Goal: Entertainment & Leisure: Browse casually

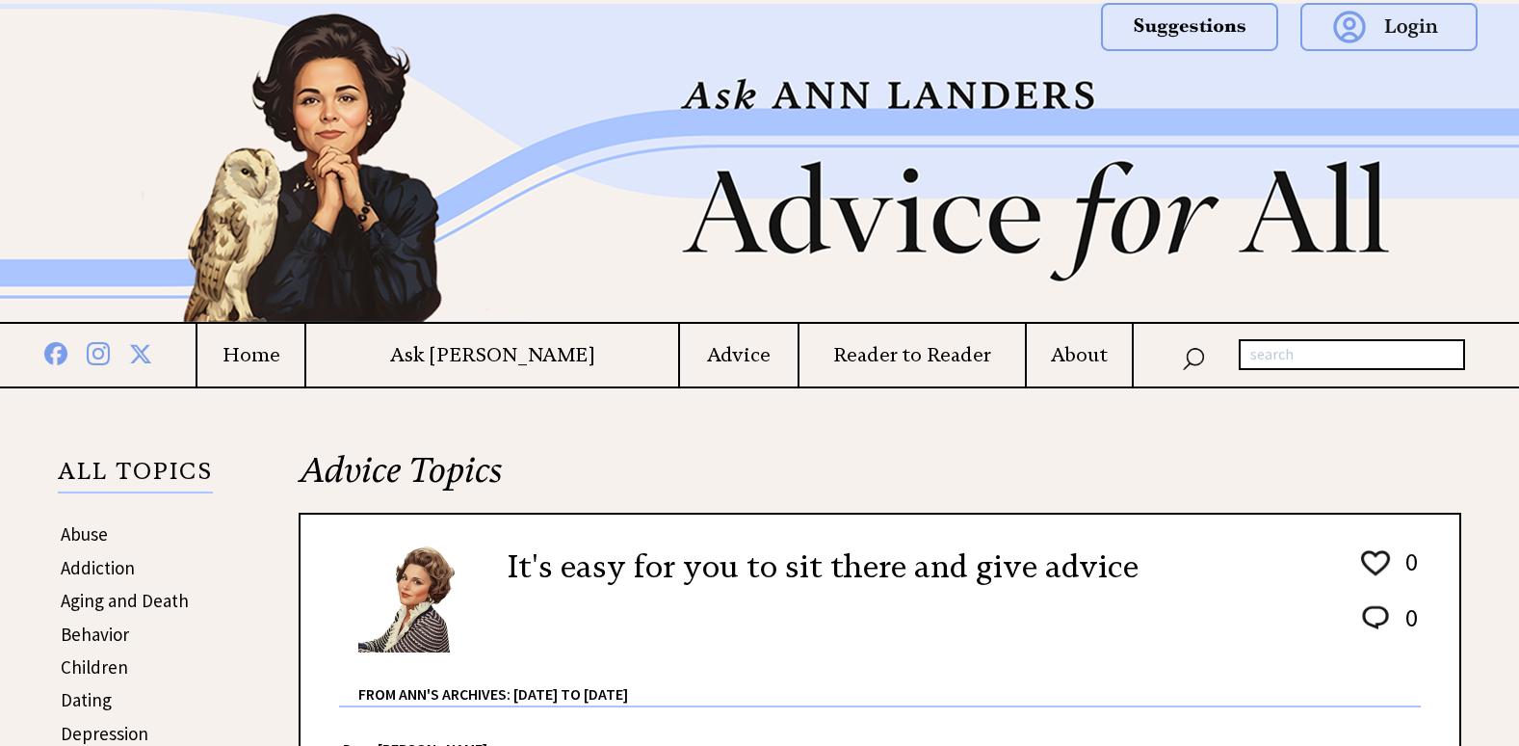
scroll to position [771, 0]
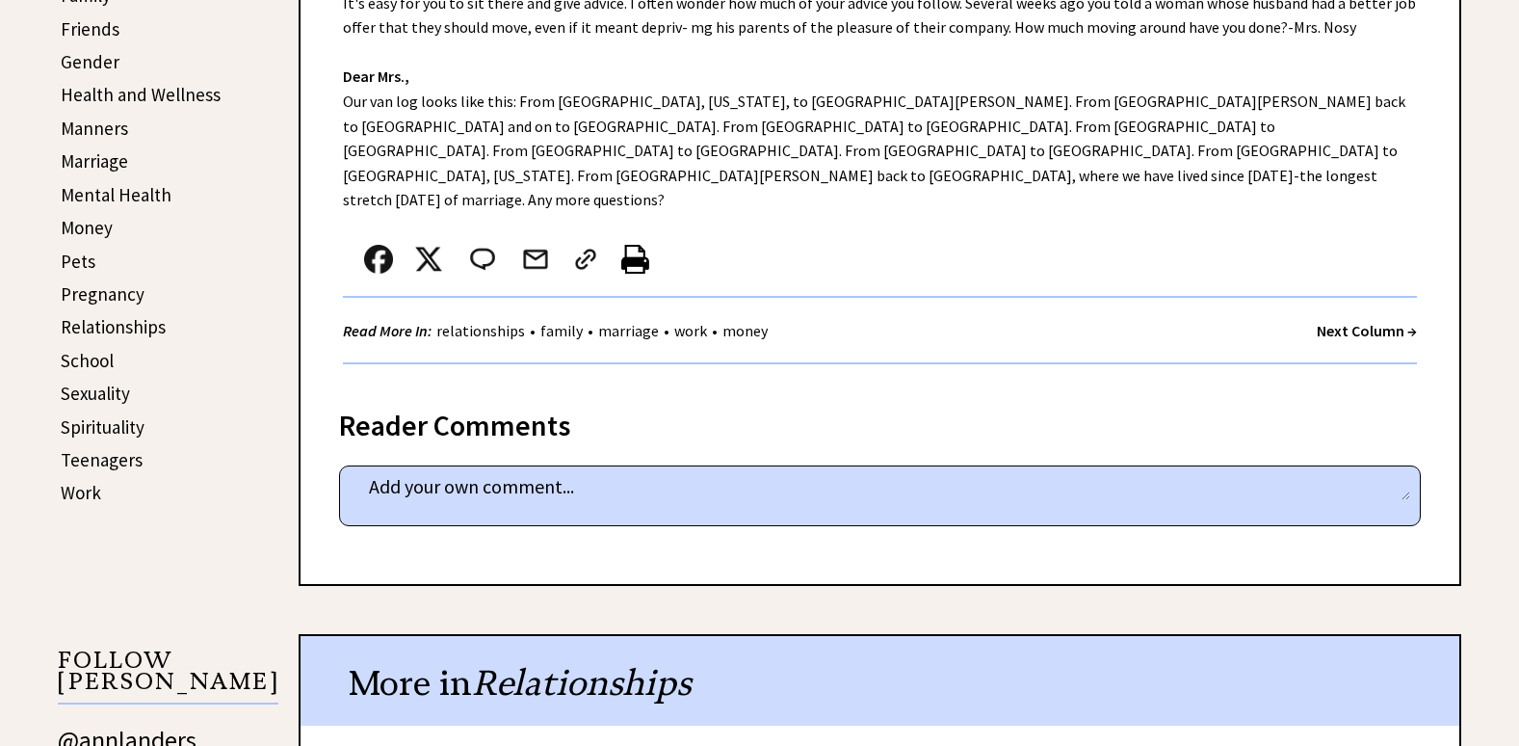
click at [1369, 321] on strong "Next Column →" at bounding box center [1367, 330] width 100 height 19
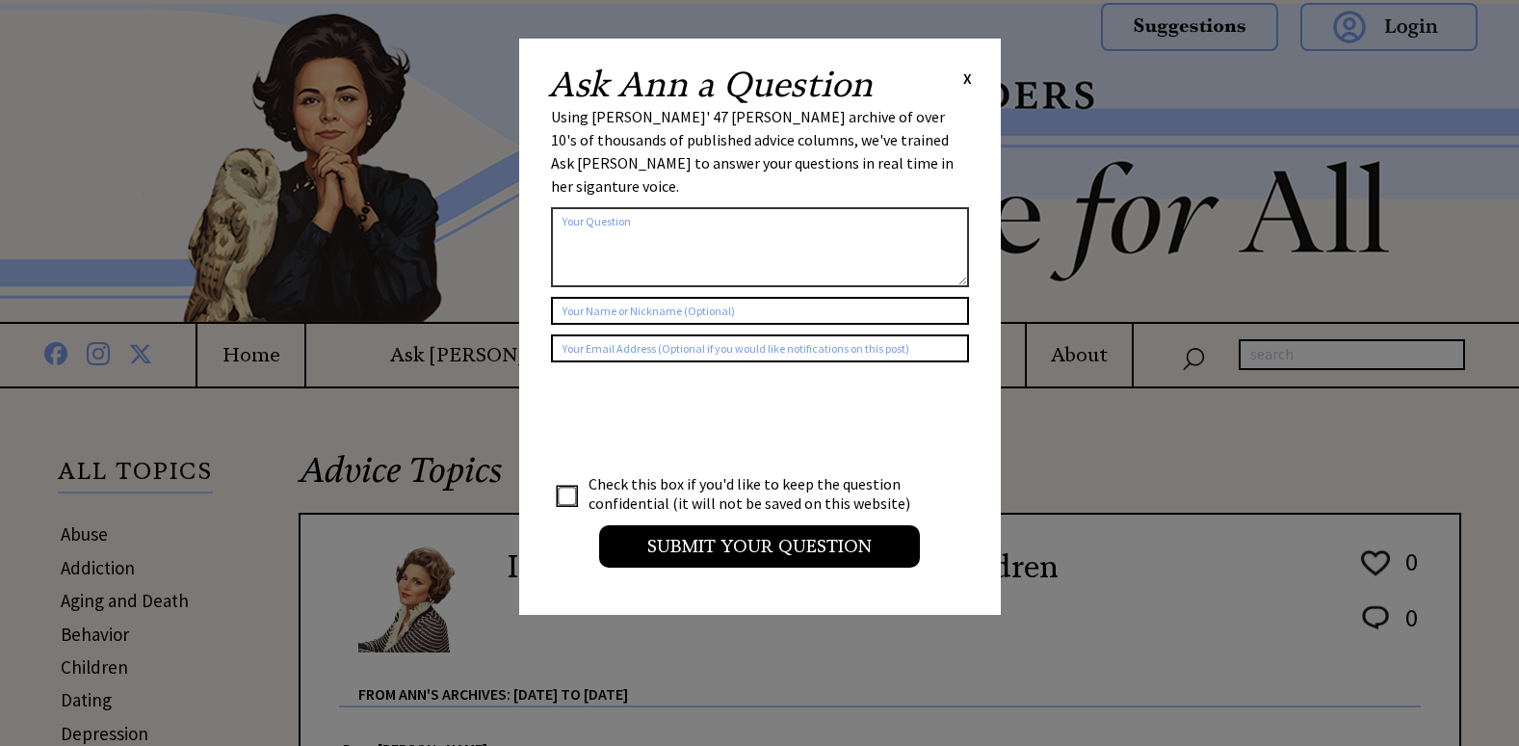
click at [964, 78] on span "X" at bounding box center [967, 77] width 9 height 19
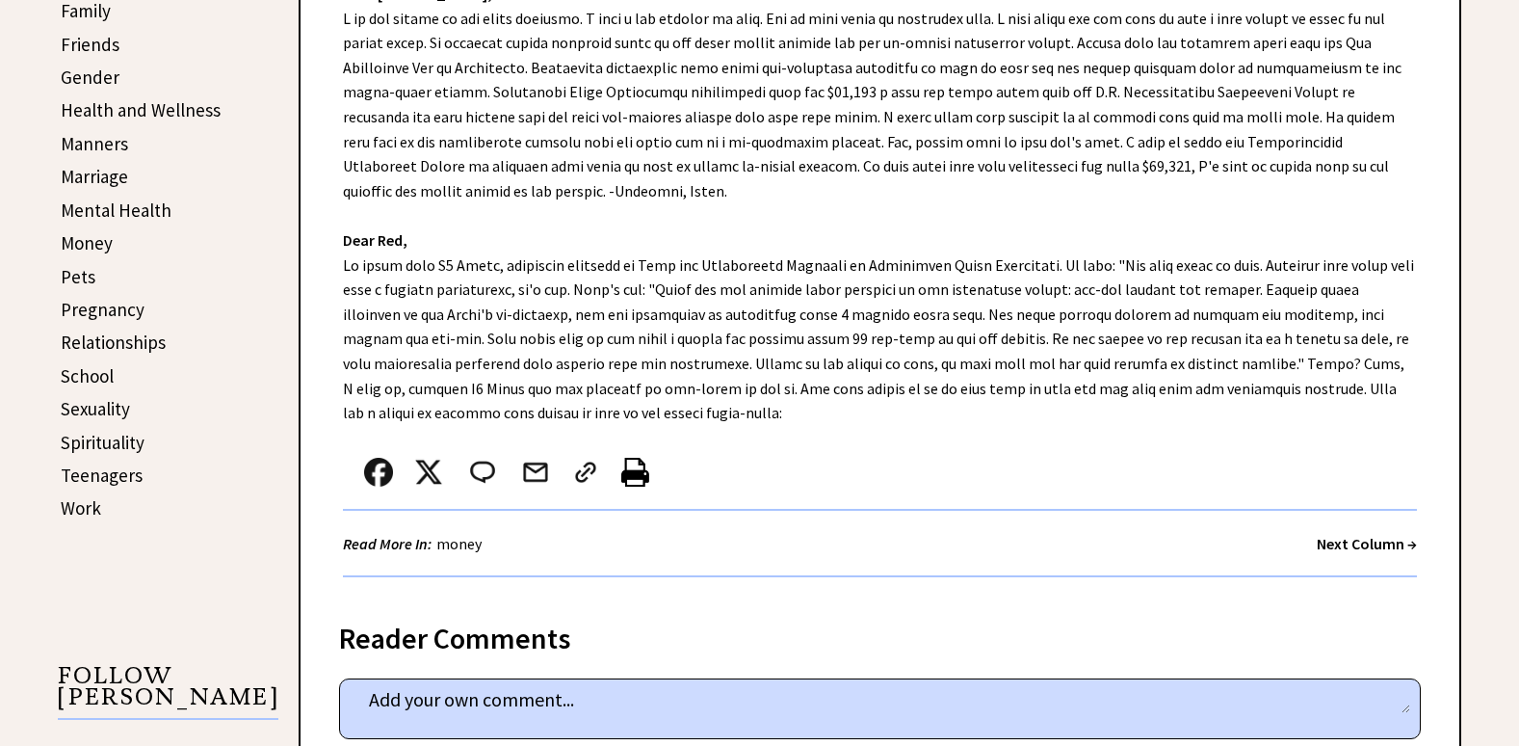
scroll to position [867, 0]
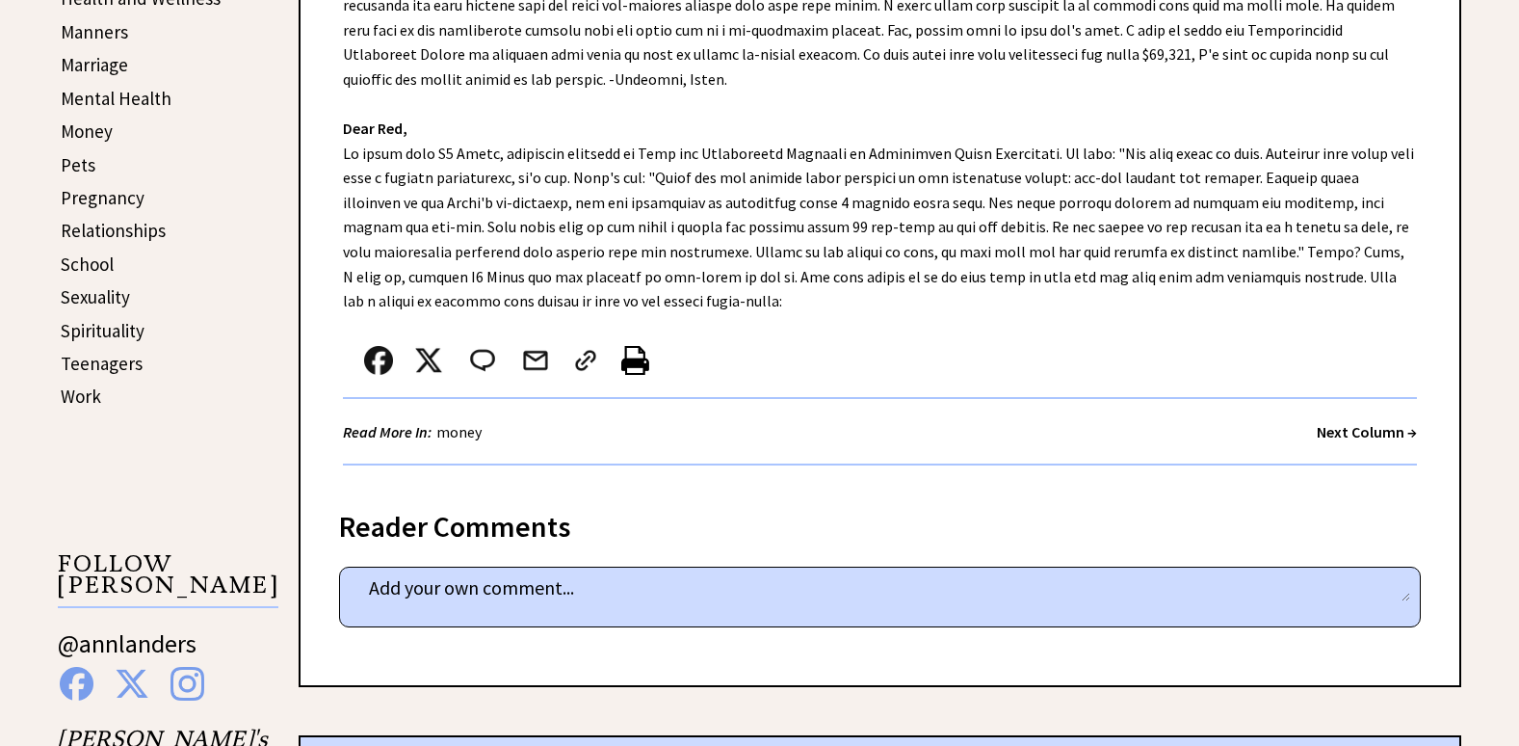
click at [1333, 431] on strong "Next Column →" at bounding box center [1367, 431] width 100 height 19
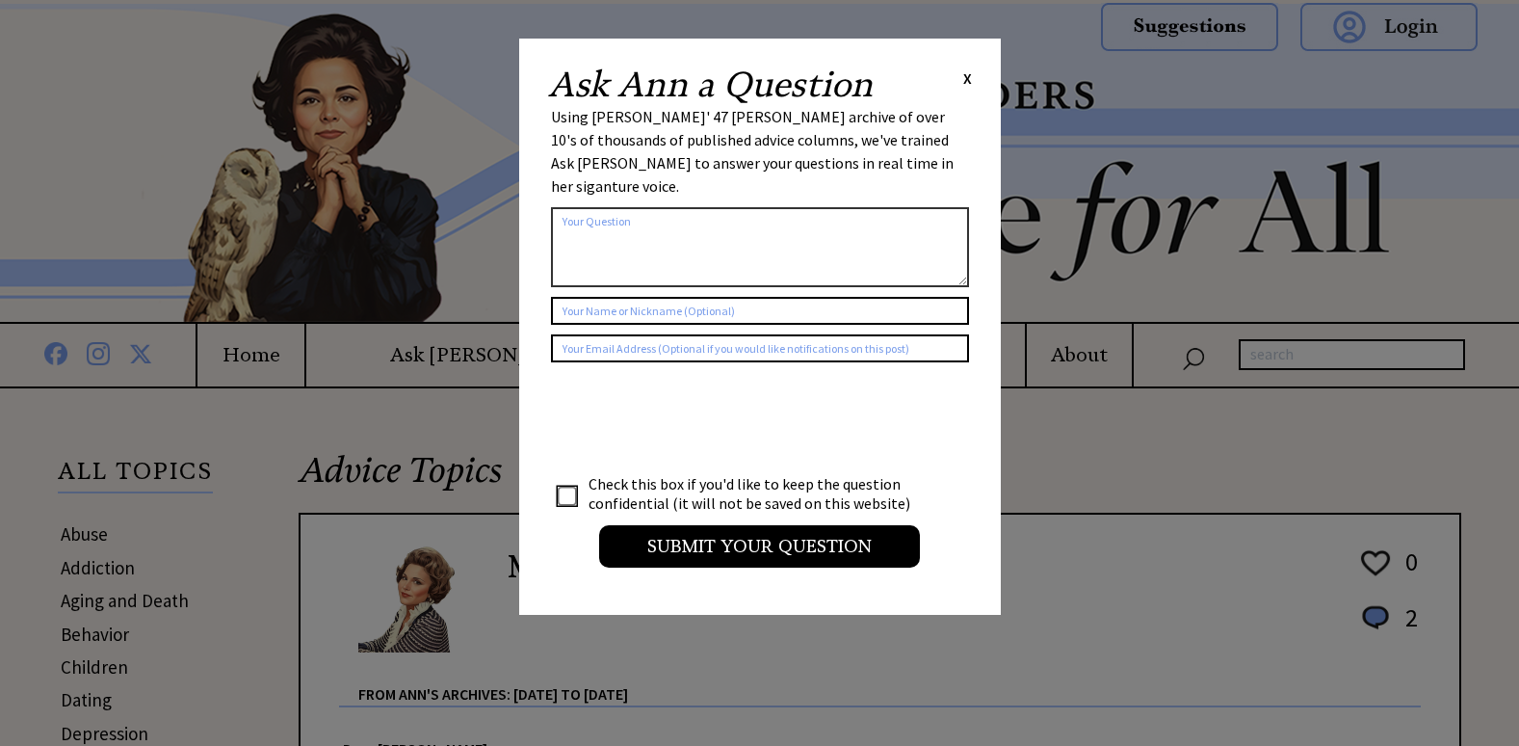
click at [965, 78] on span "X" at bounding box center [967, 77] width 9 height 19
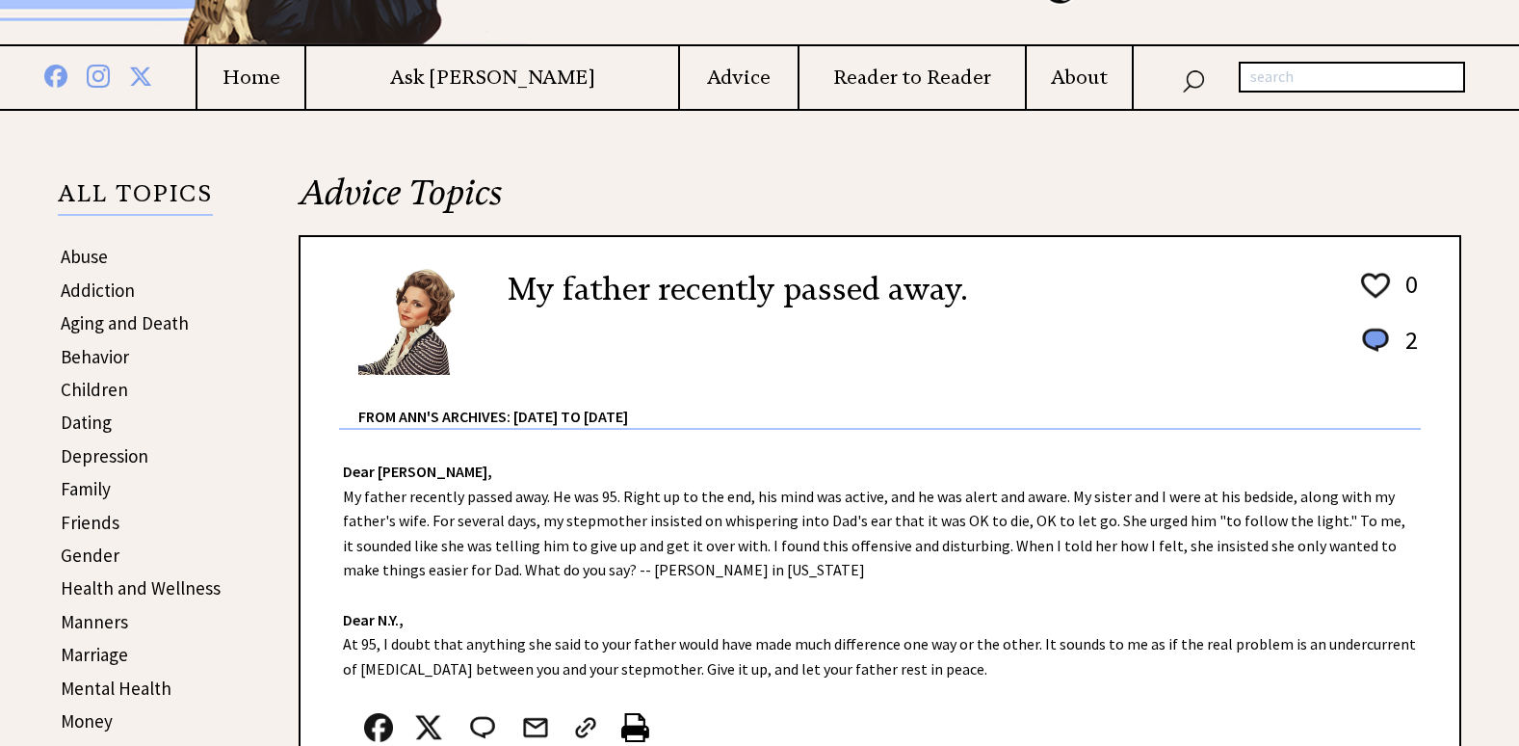
scroll to position [289, 0]
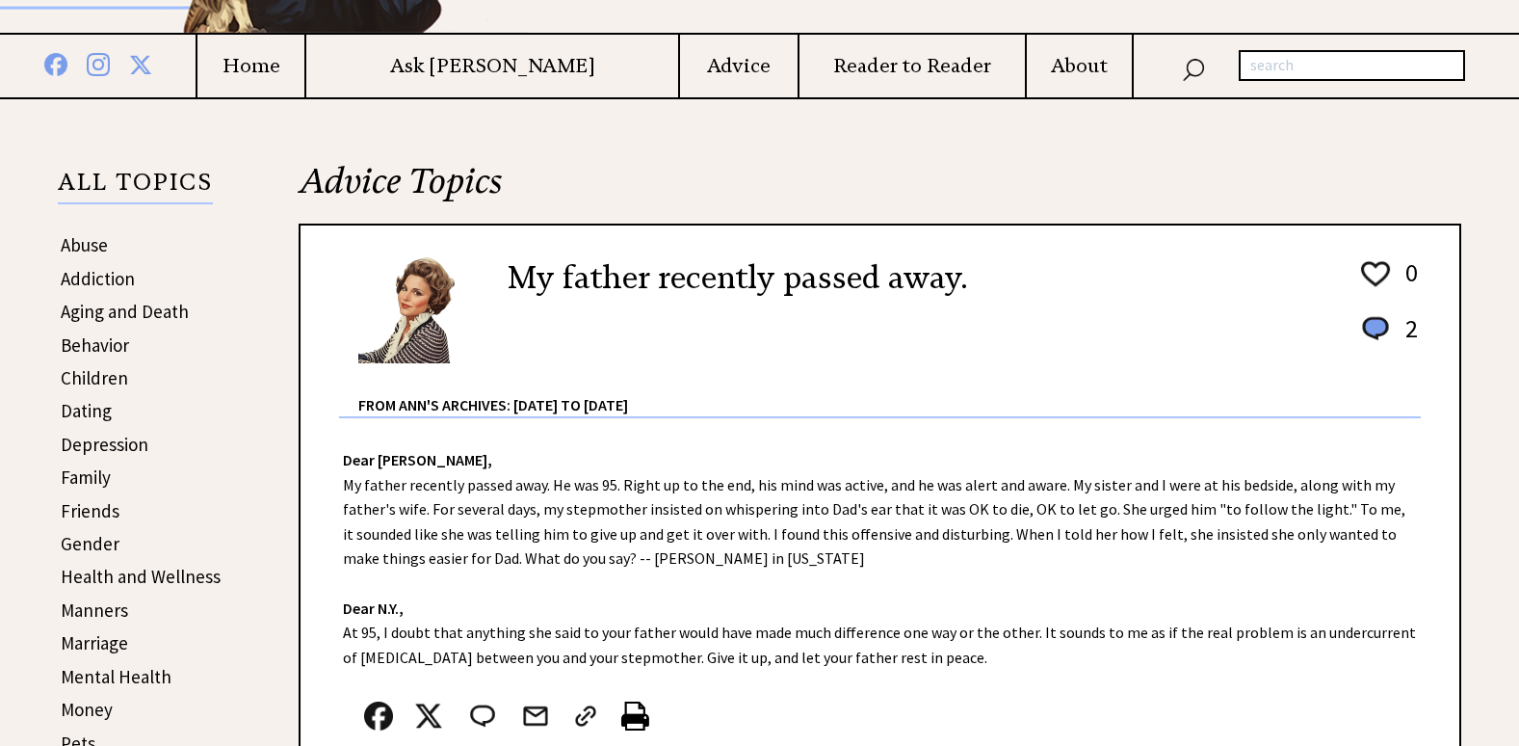
click at [94, 244] on link "Abuse" at bounding box center [84, 244] width 47 height 23
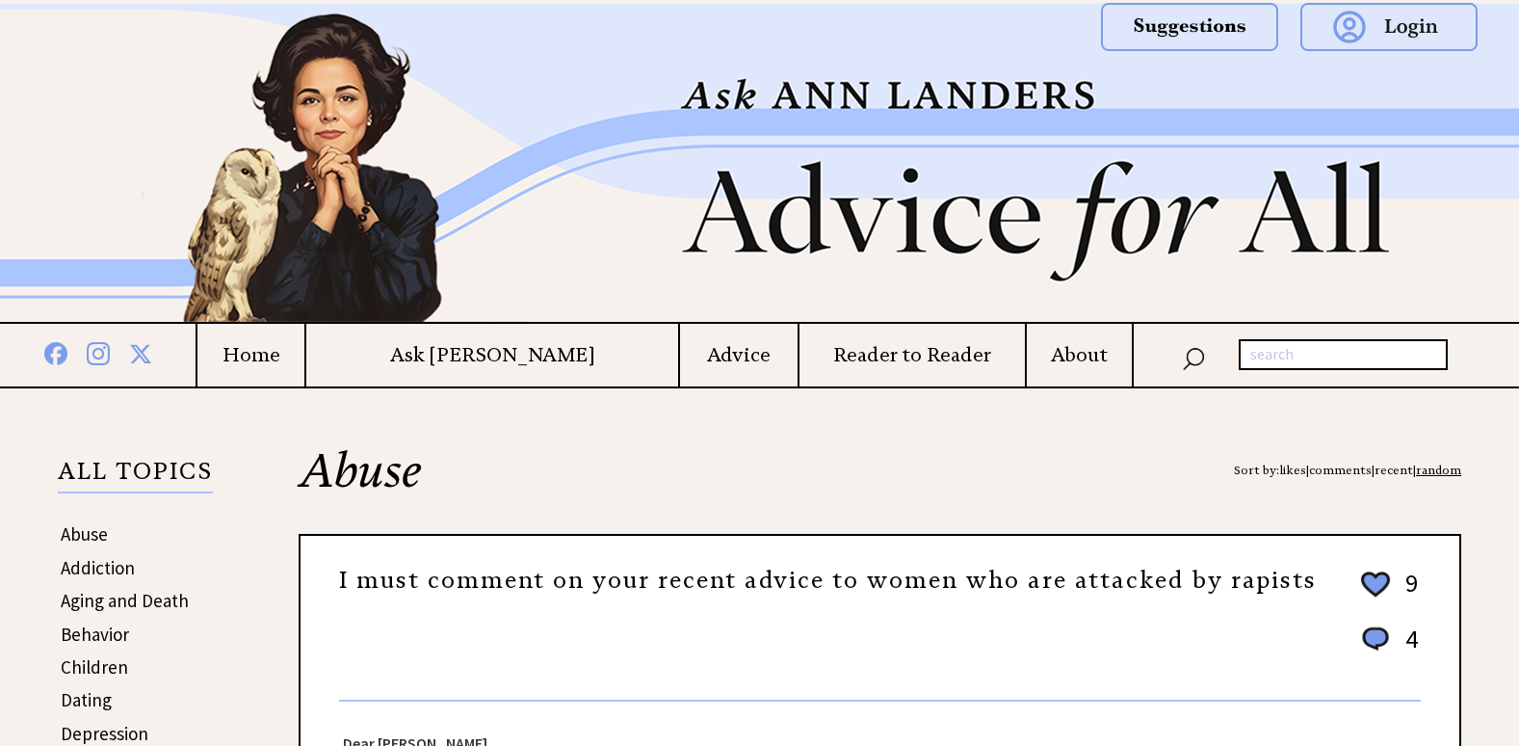
scroll to position [289, 0]
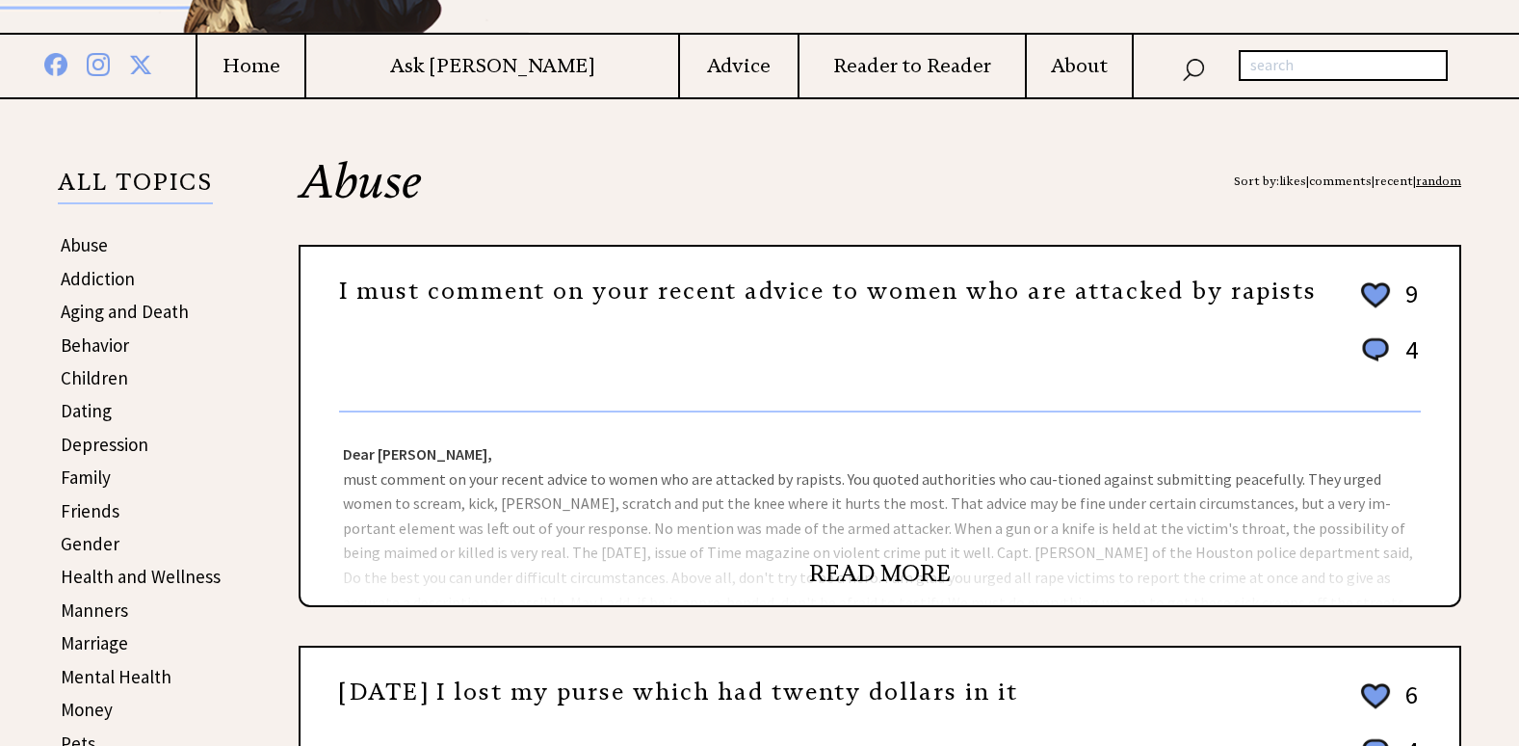
click at [883, 568] on link "READ MORE" at bounding box center [880, 573] width 142 height 29
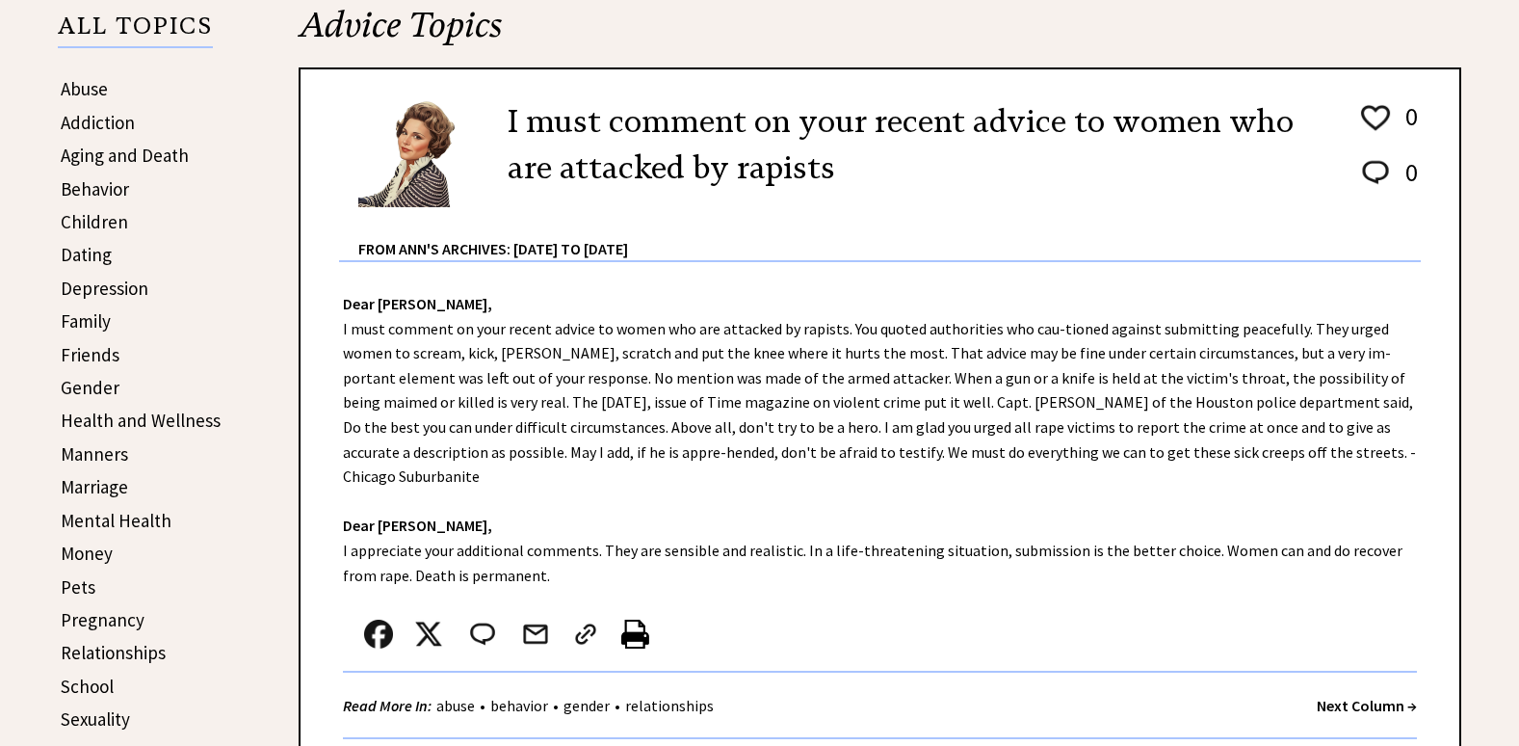
scroll to position [482, 0]
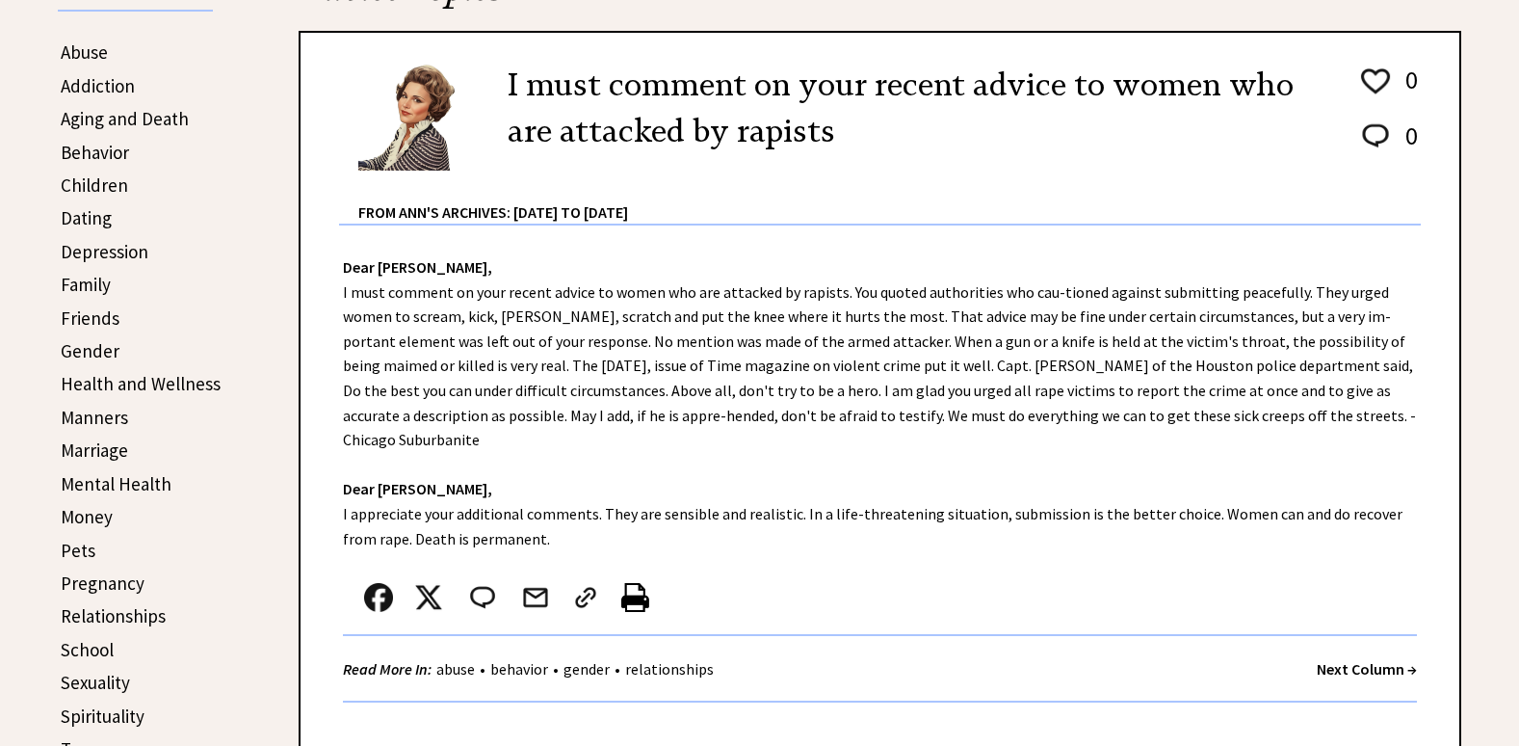
click at [1348, 659] on strong "Next Column →" at bounding box center [1367, 668] width 100 height 19
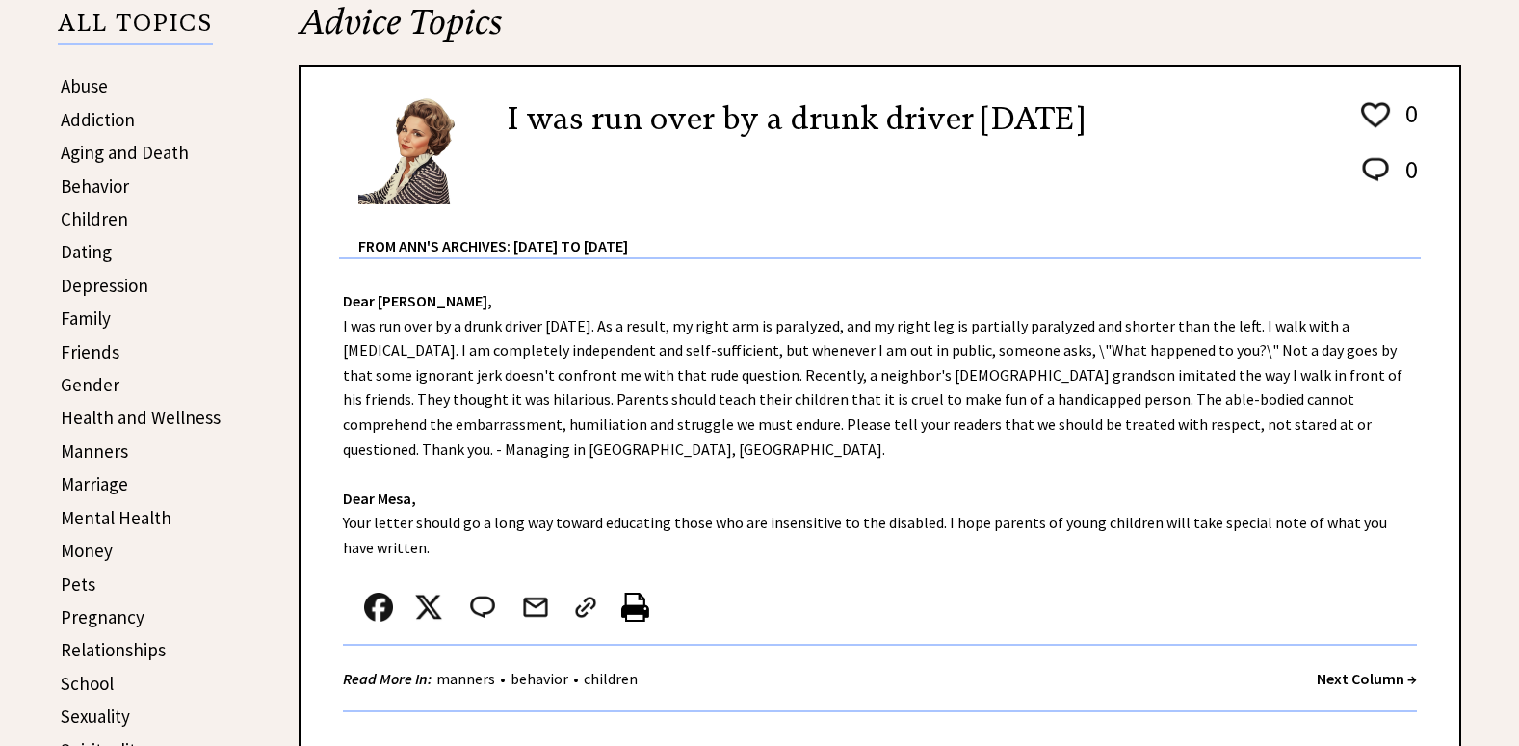
scroll to position [578, 0]
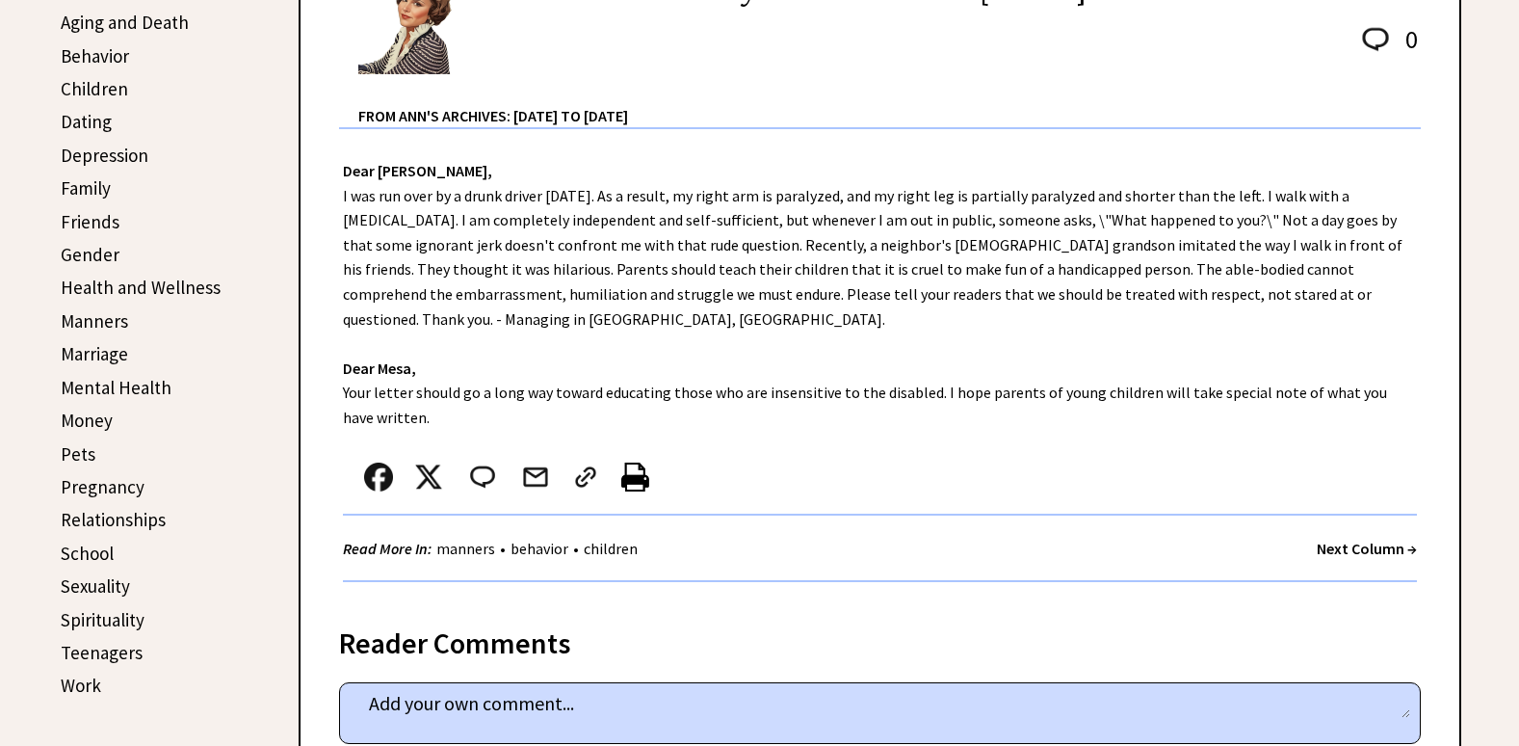
click at [1327, 538] on strong "Next Column →" at bounding box center [1367, 547] width 100 height 19
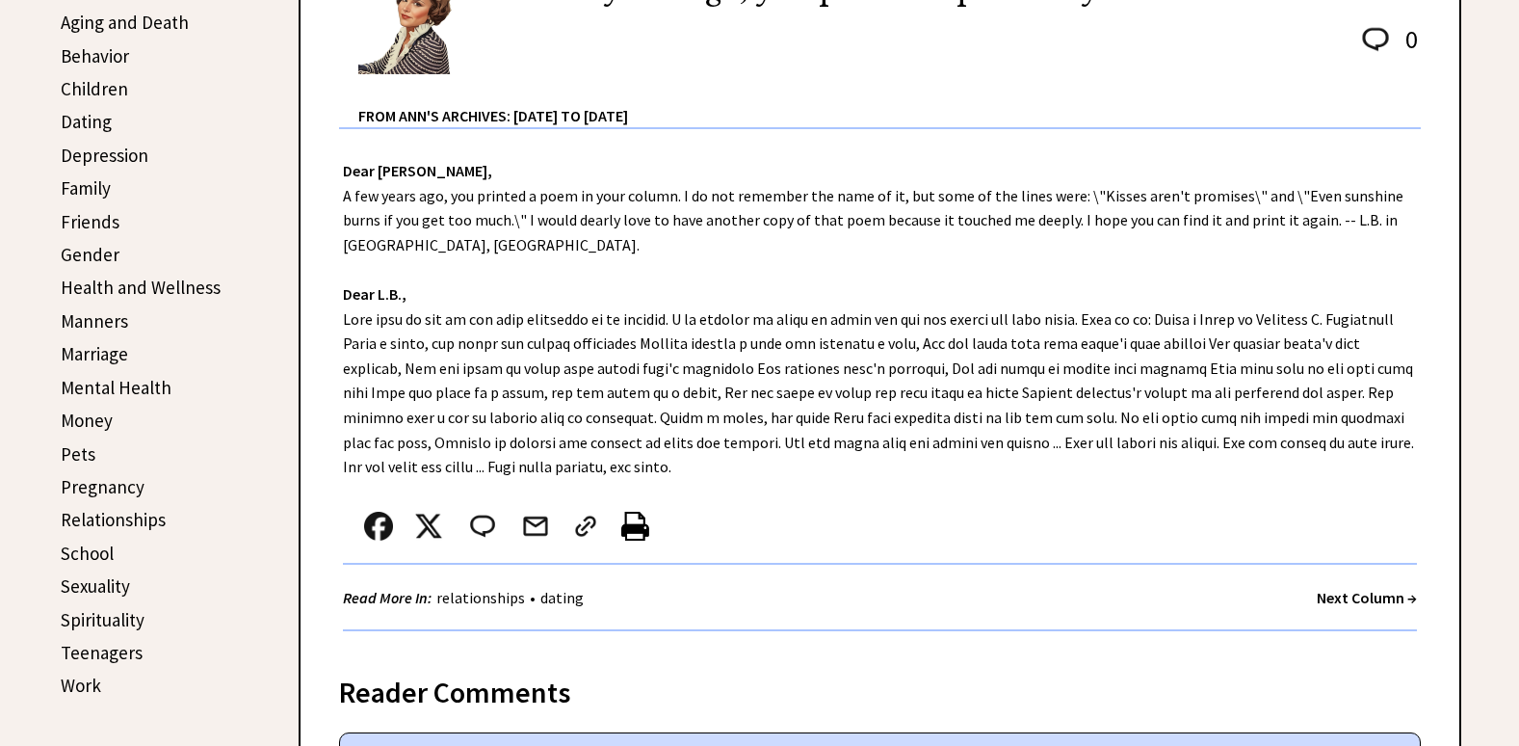
scroll to position [674, 0]
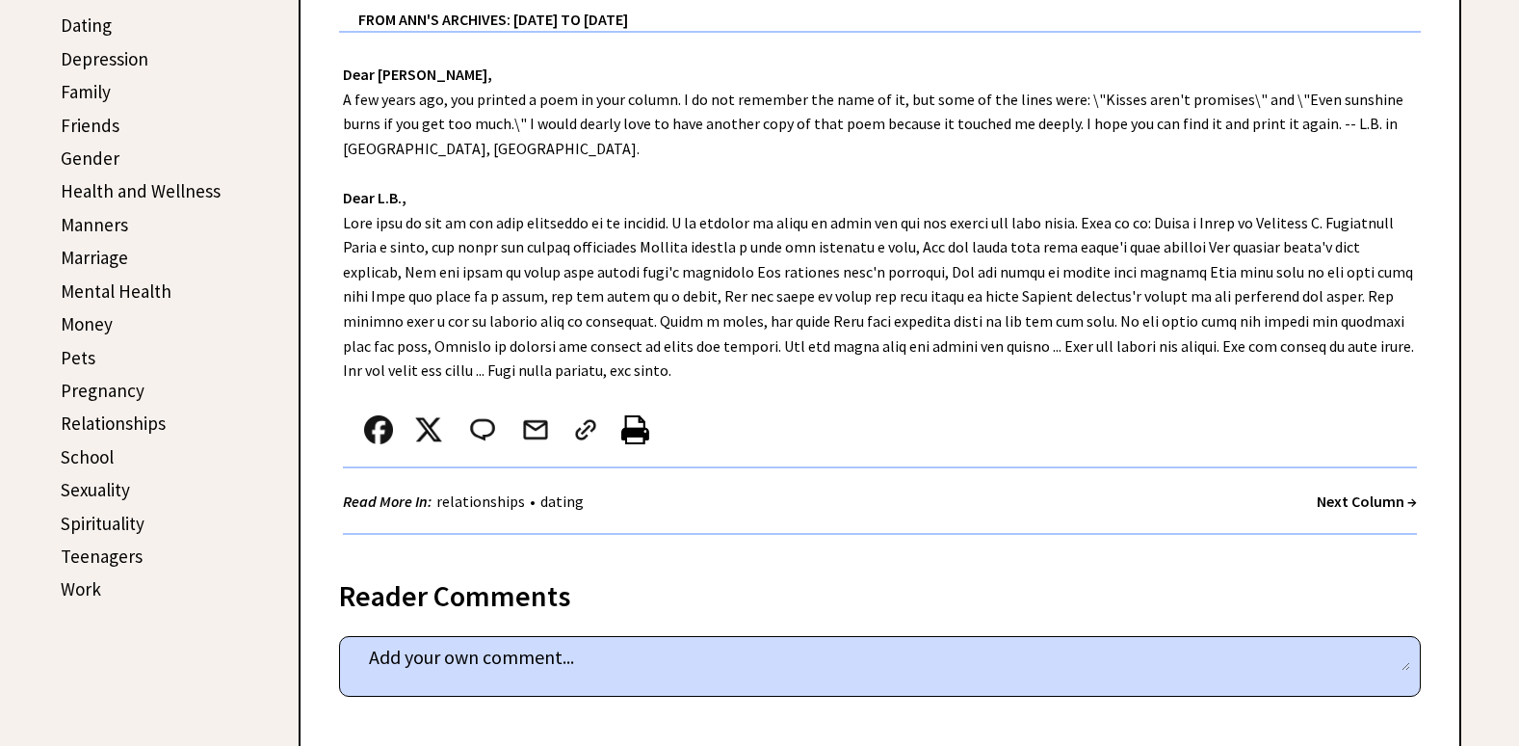
click at [1356, 498] on strong "Next Column →" at bounding box center [1367, 500] width 100 height 19
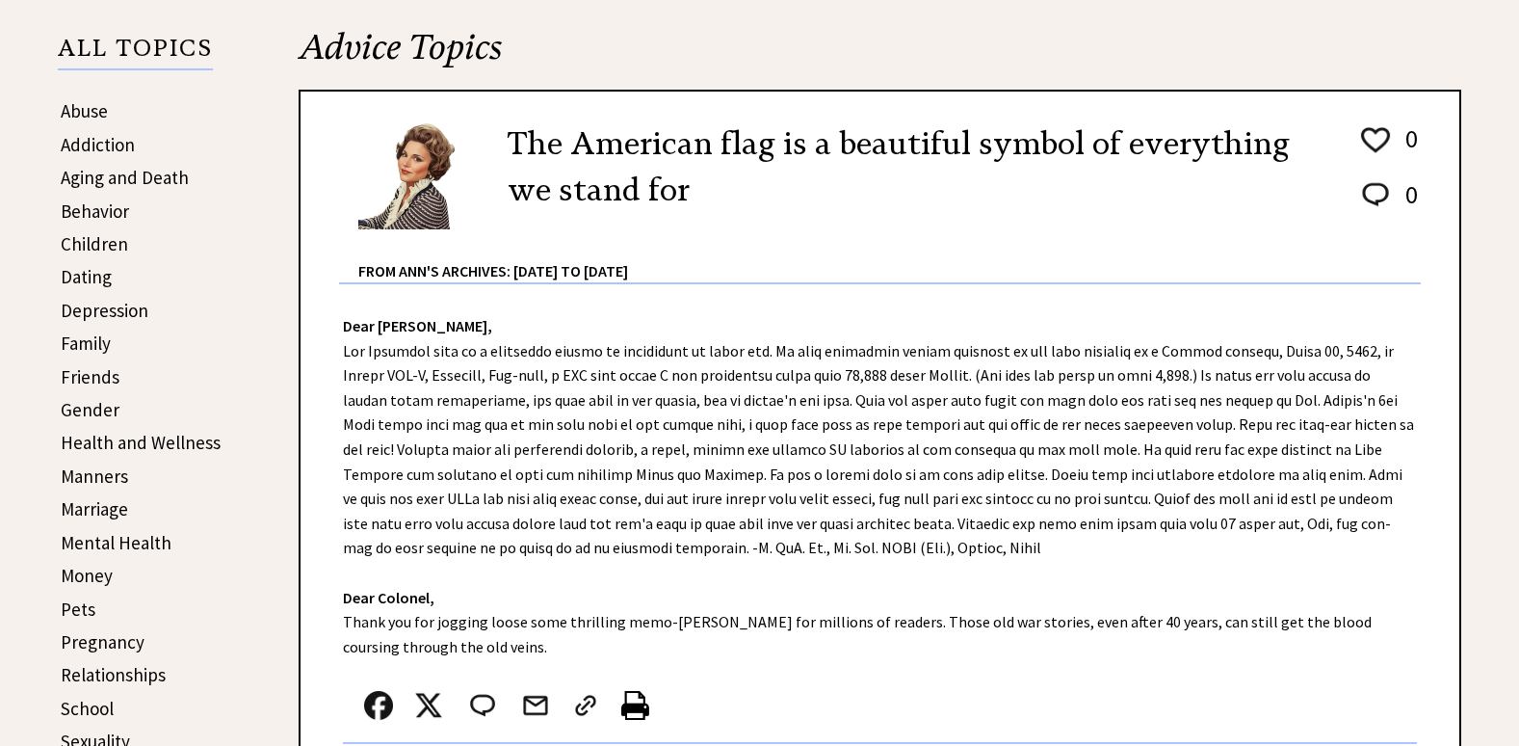
scroll to position [482, 0]
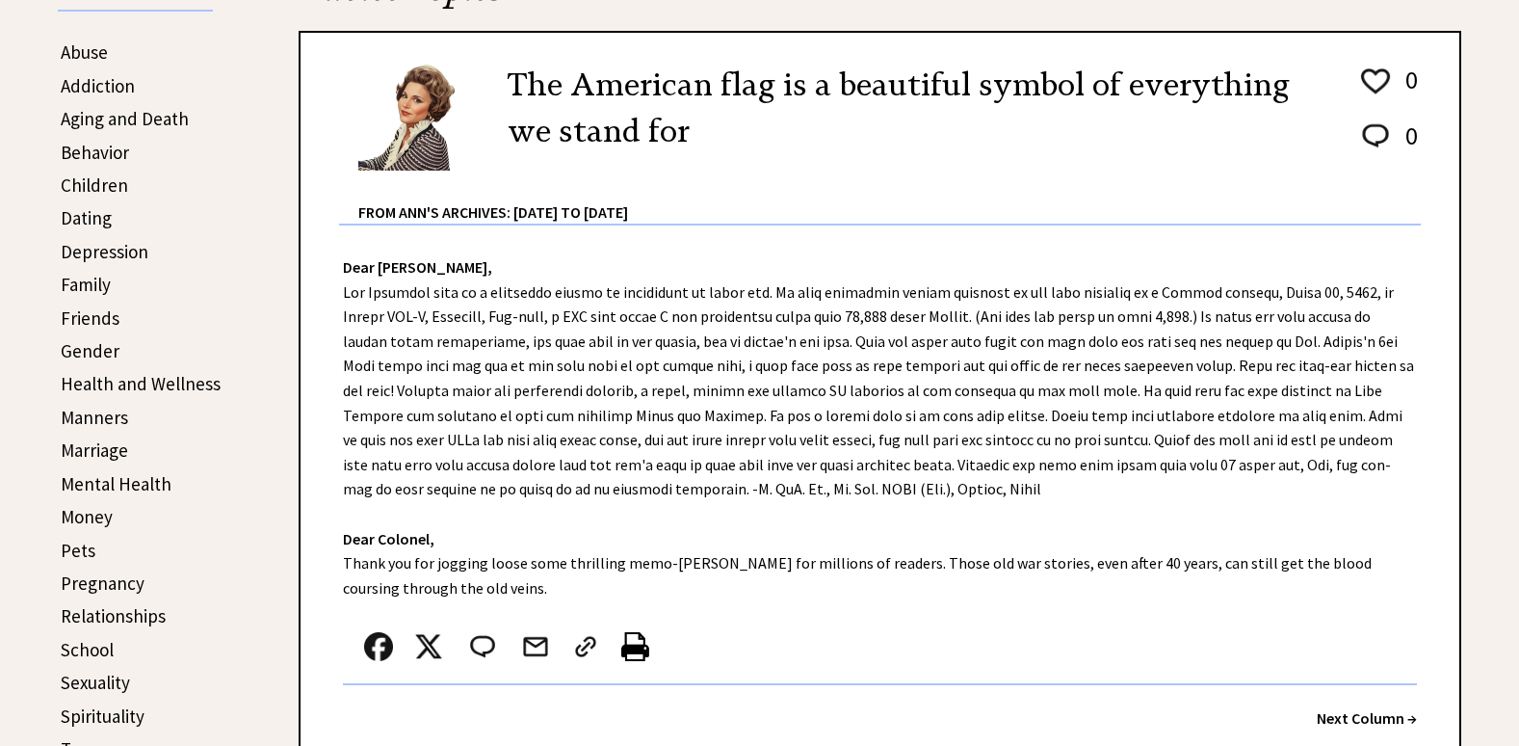
click at [1378, 716] on strong "Next Column →" at bounding box center [1367, 717] width 100 height 19
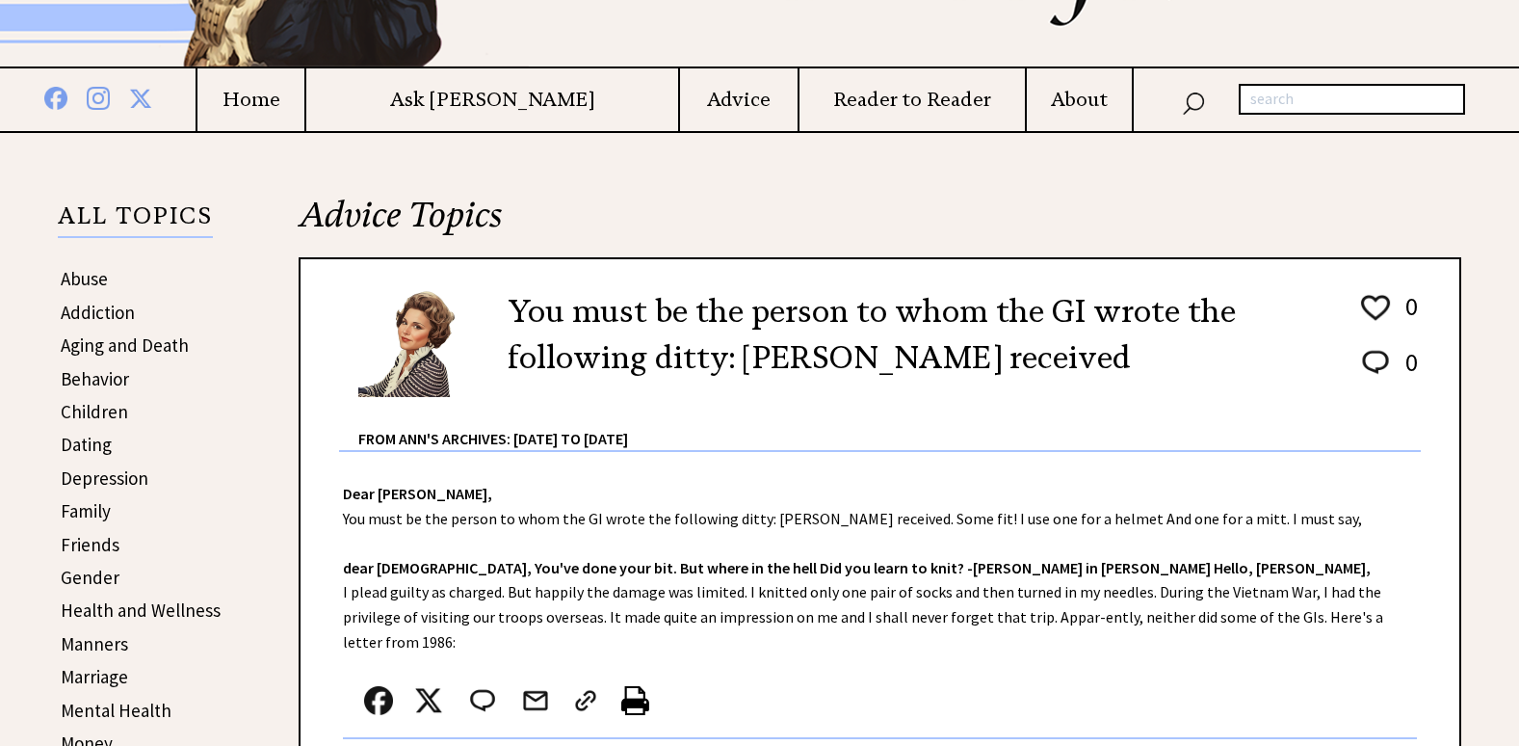
scroll to position [289, 0]
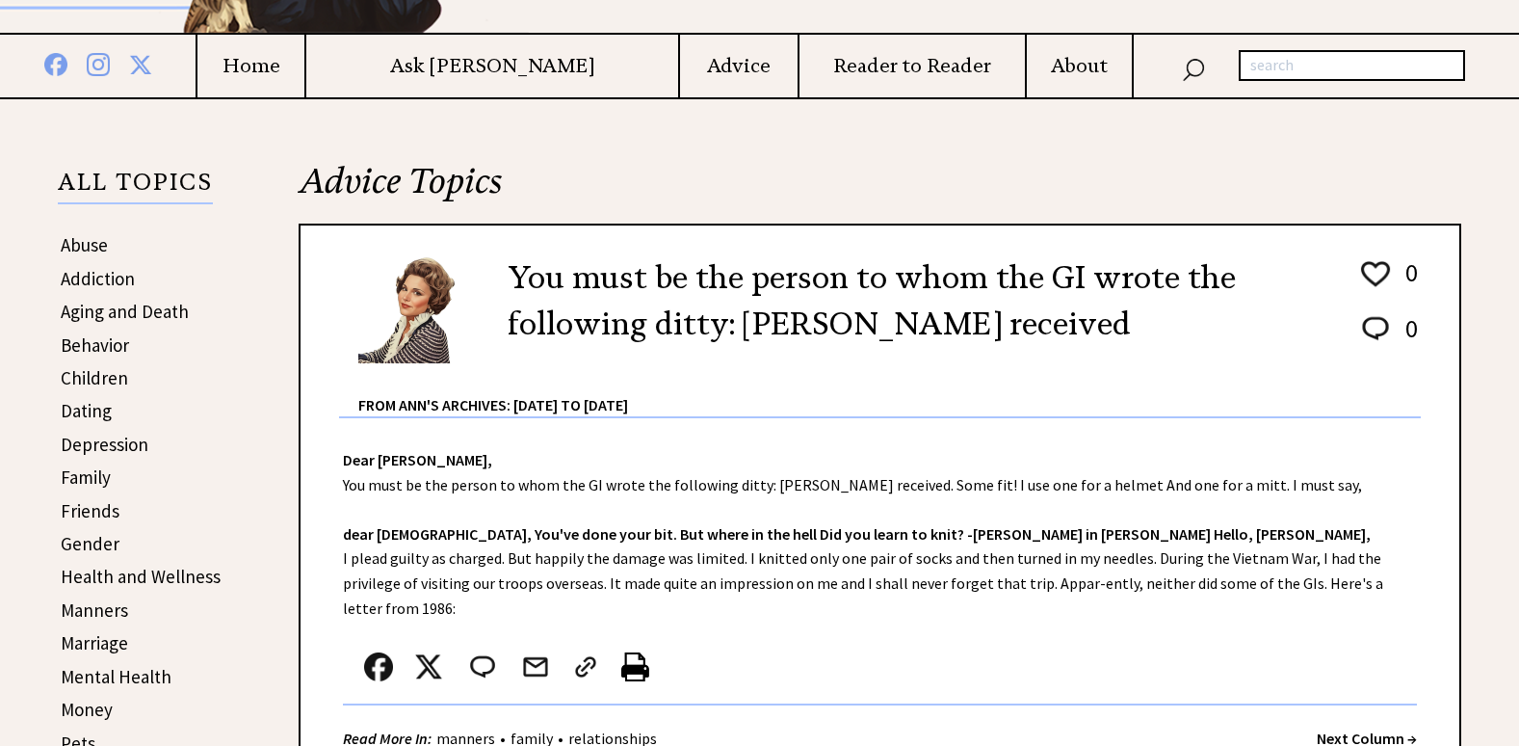
click at [1358, 728] on strong "Next Column →" at bounding box center [1367, 737] width 100 height 19
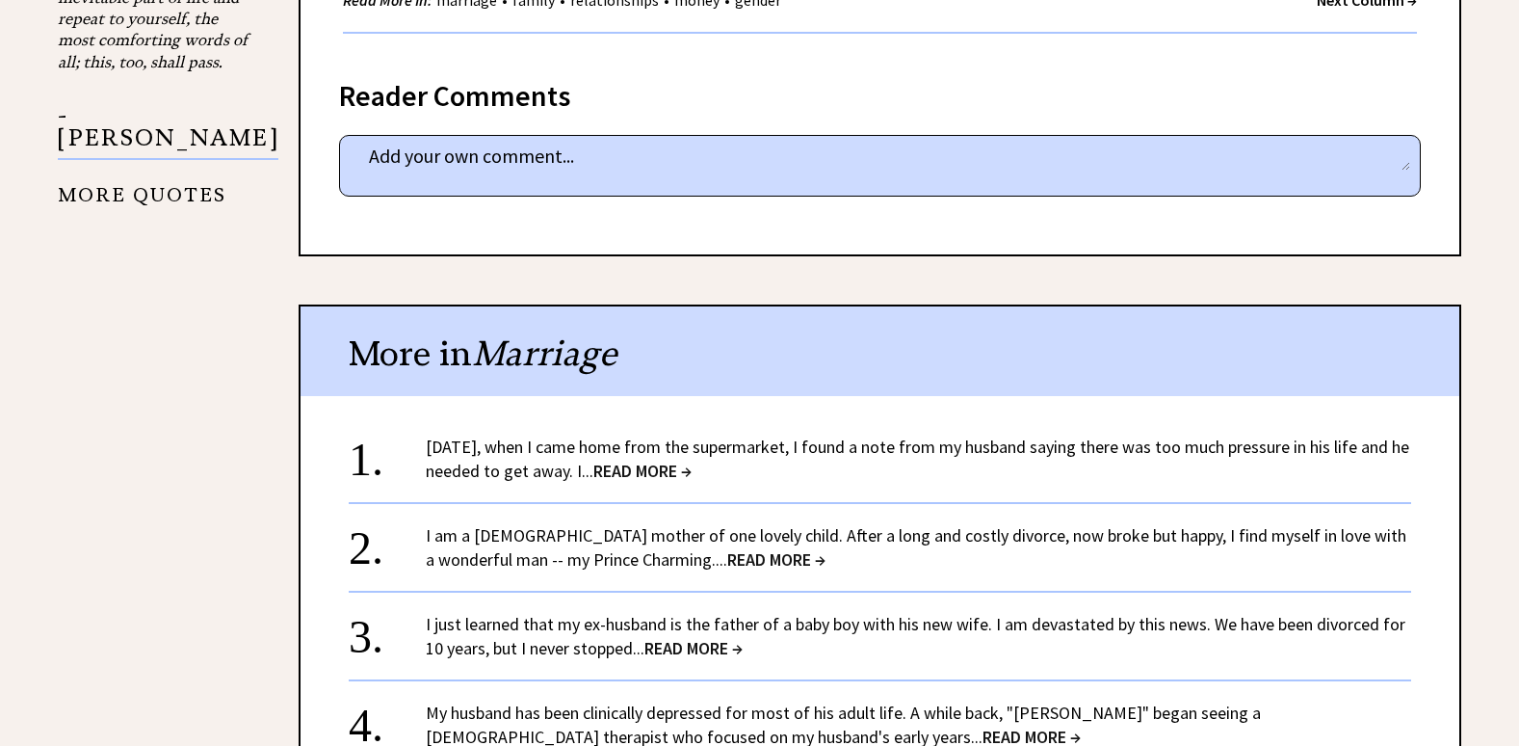
scroll to position [1927, 0]
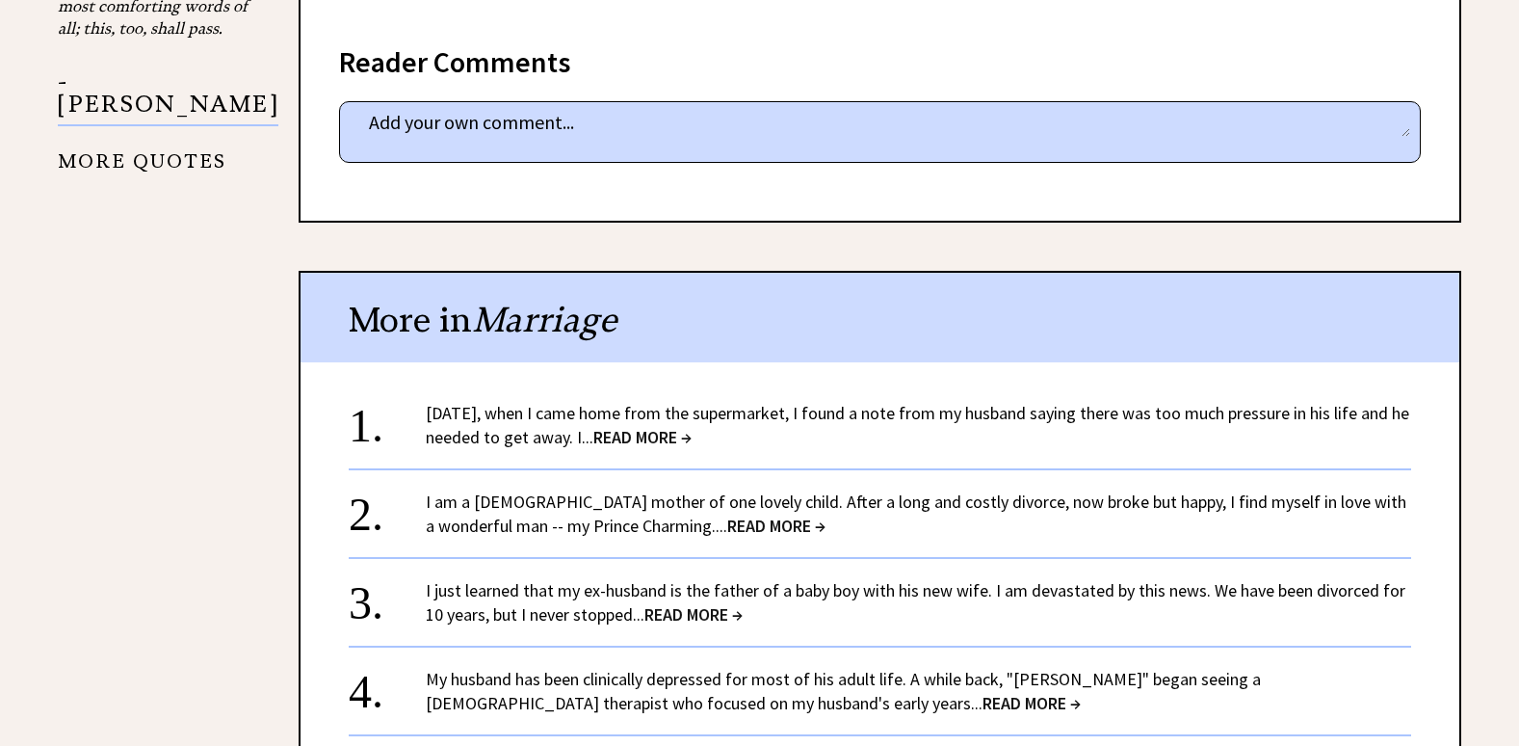
click at [713, 603] on span "READ MORE →" at bounding box center [693, 614] width 98 height 22
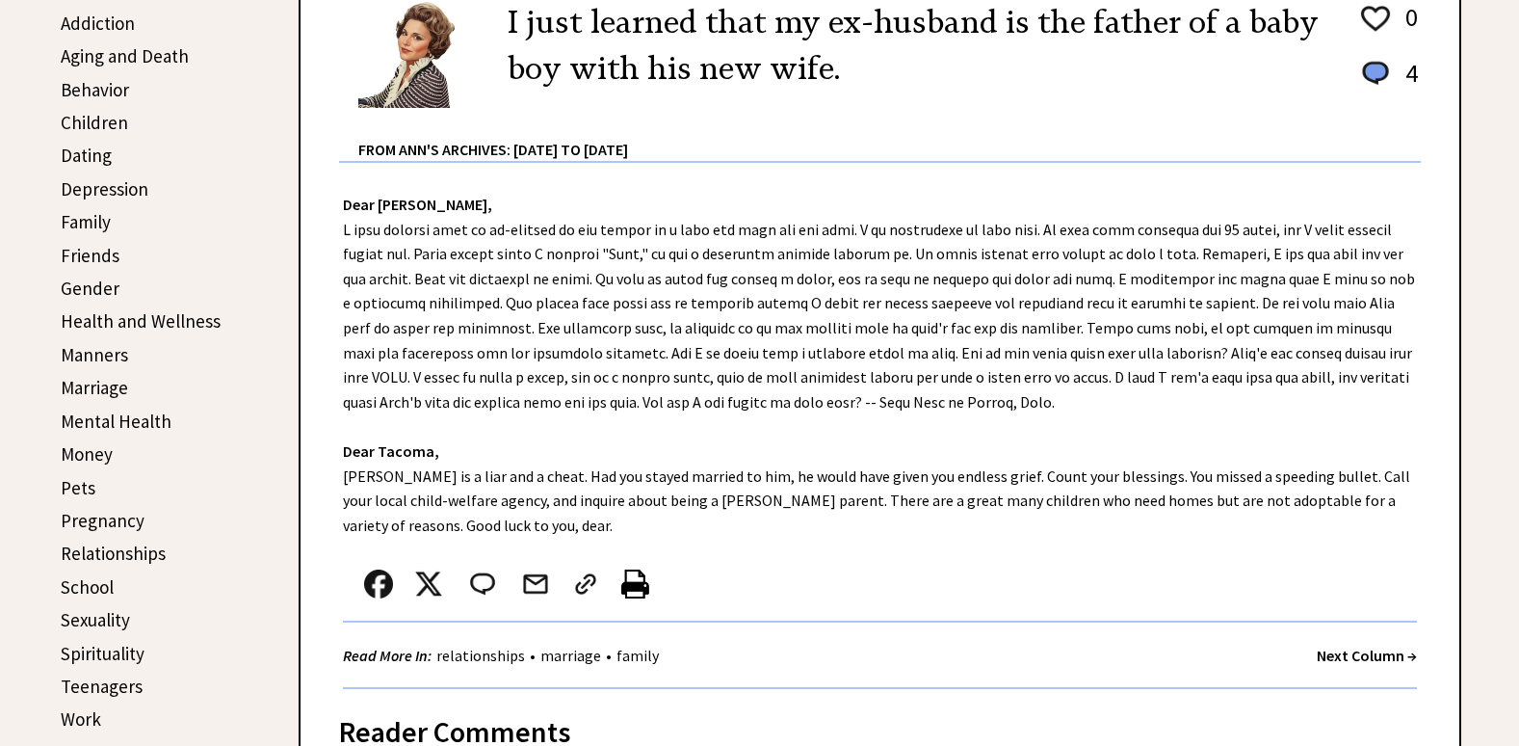
scroll to position [578, 0]
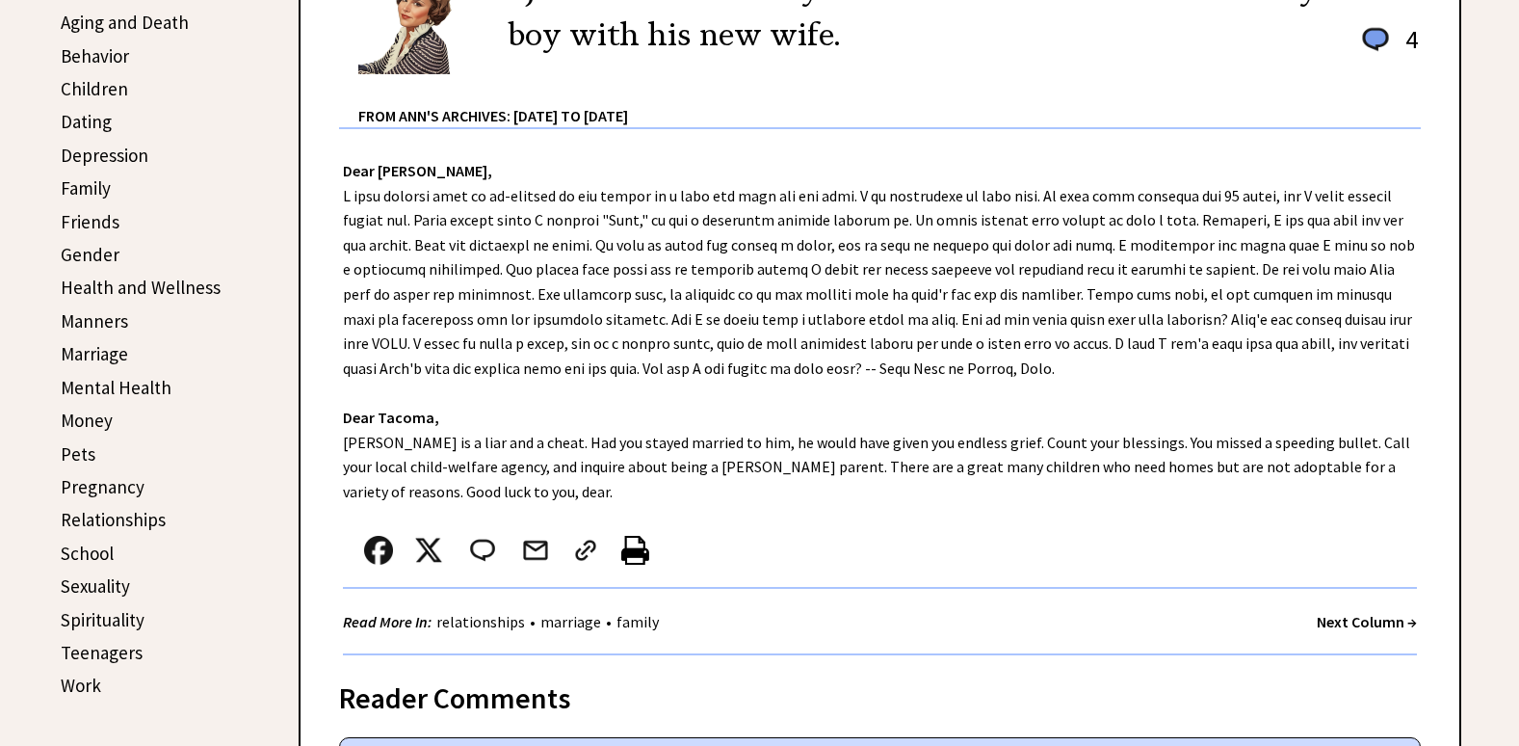
click at [1358, 625] on strong "Next Column →" at bounding box center [1367, 621] width 100 height 19
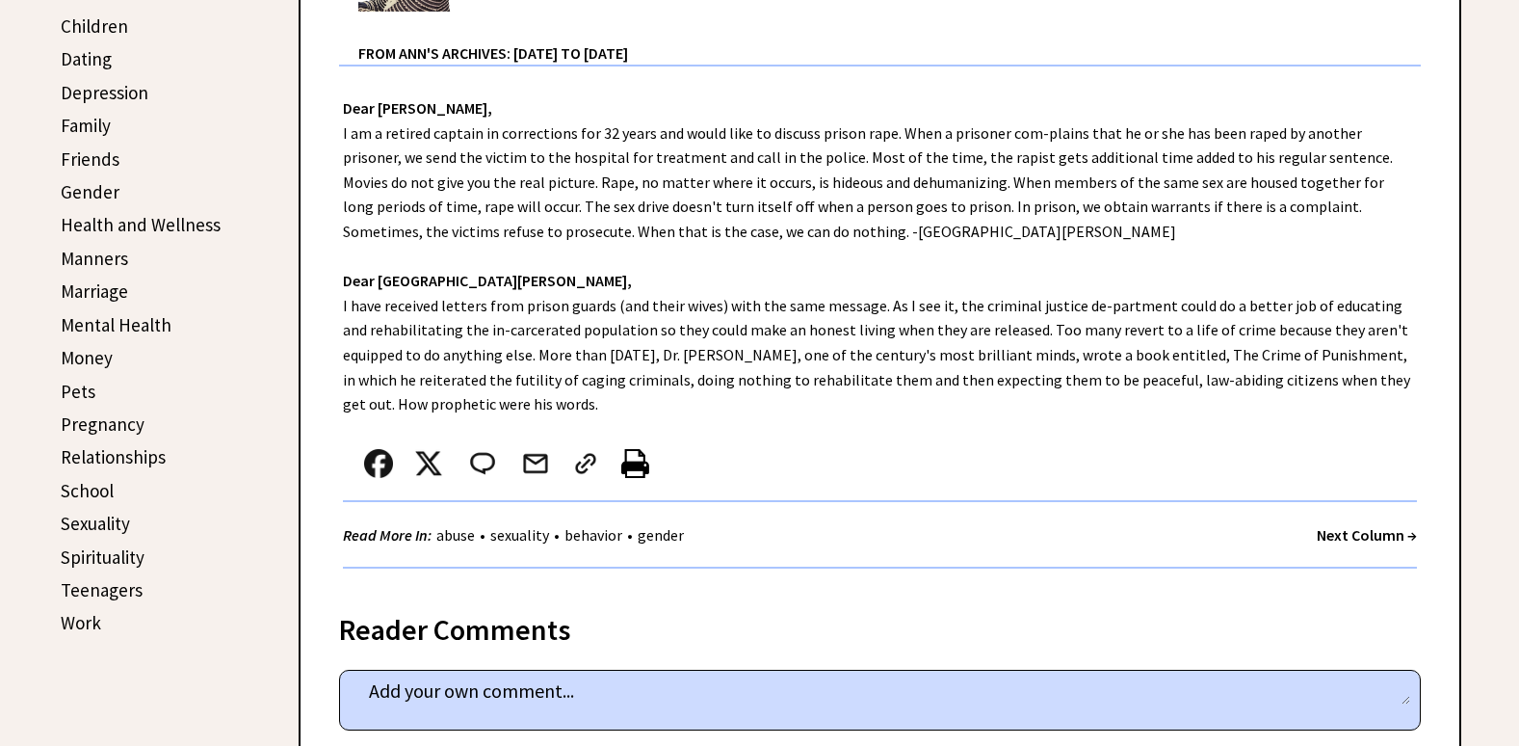
scroll to position [674, 0]
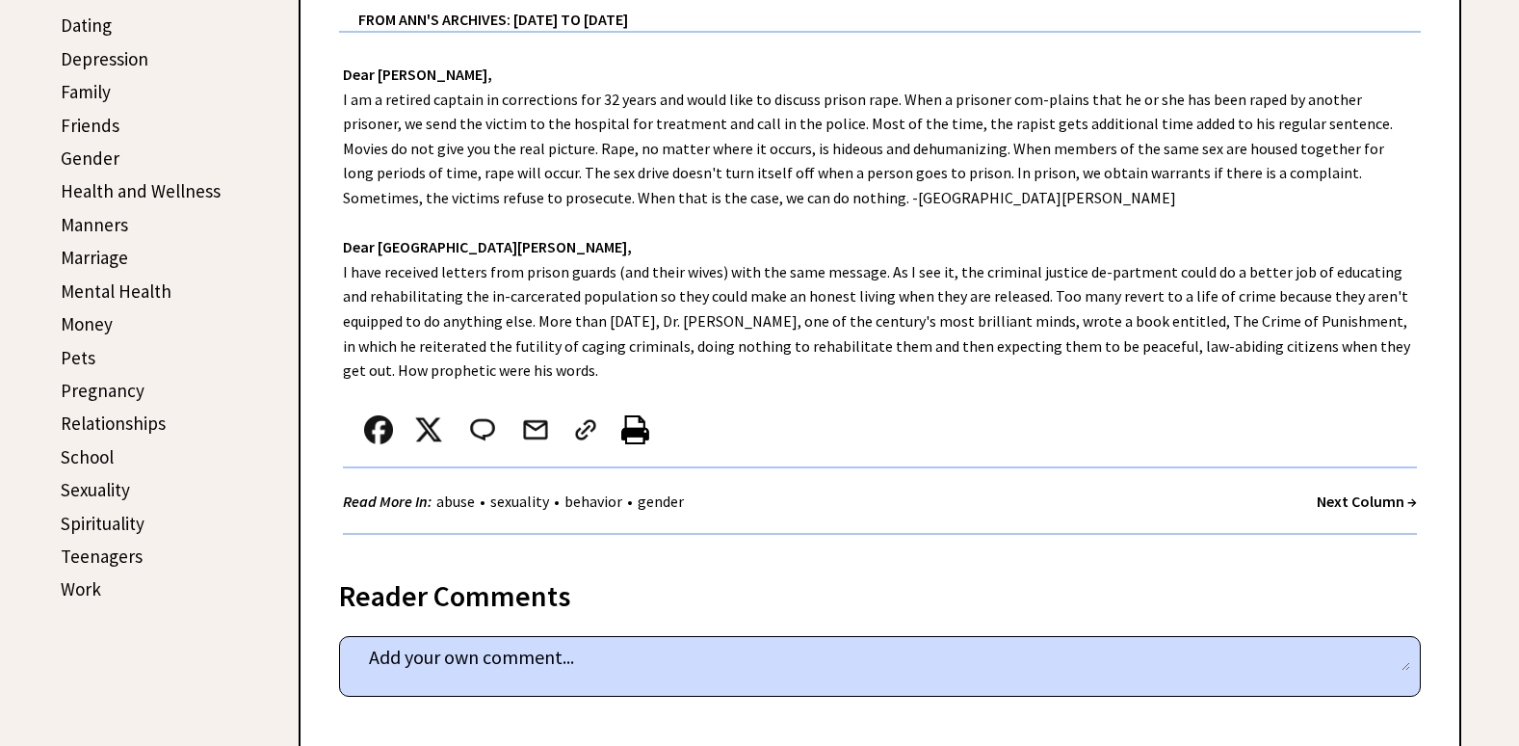
click at [1341, 494] on strong "Next Column →" at bounding box center [1367, 500] width 100 height 19
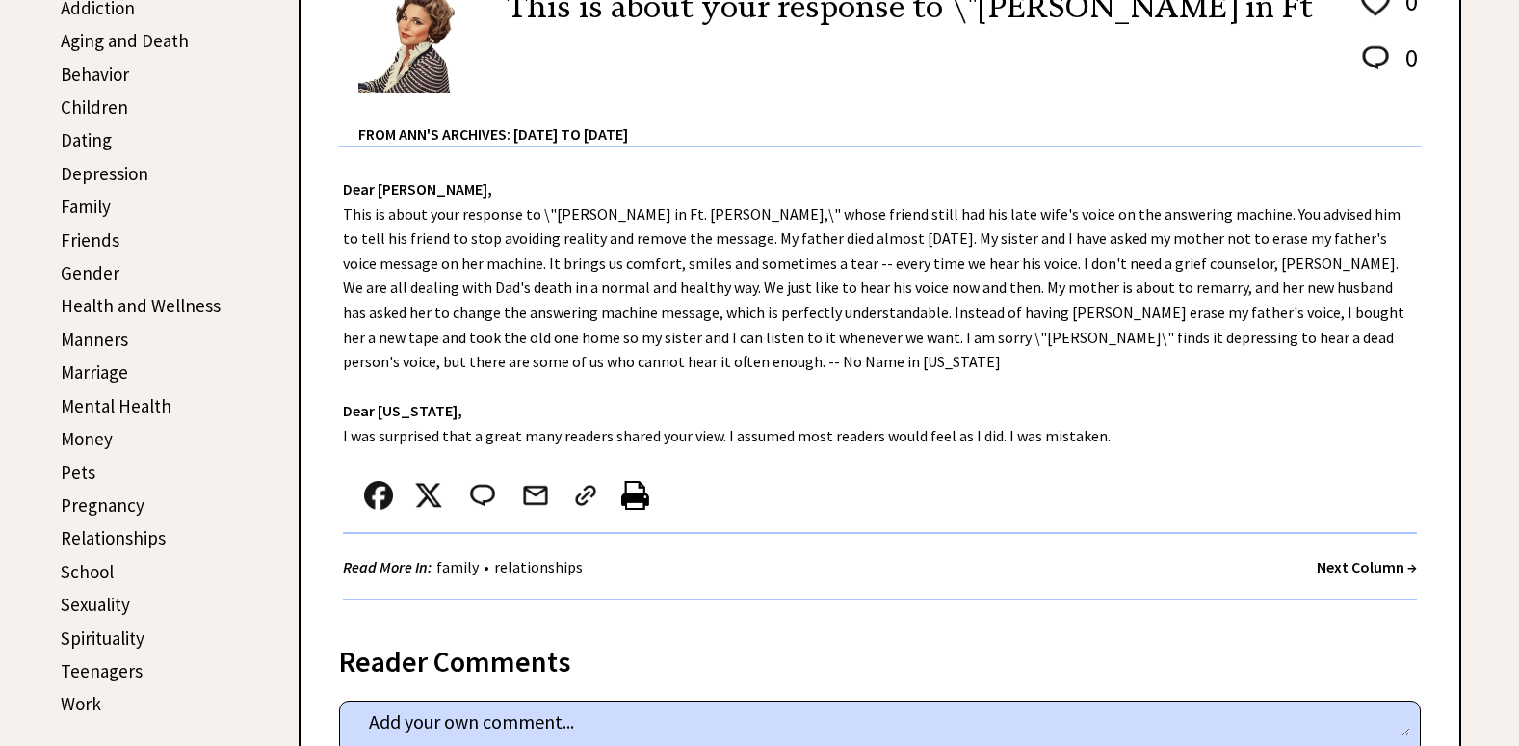
scroll to position [578, 0]
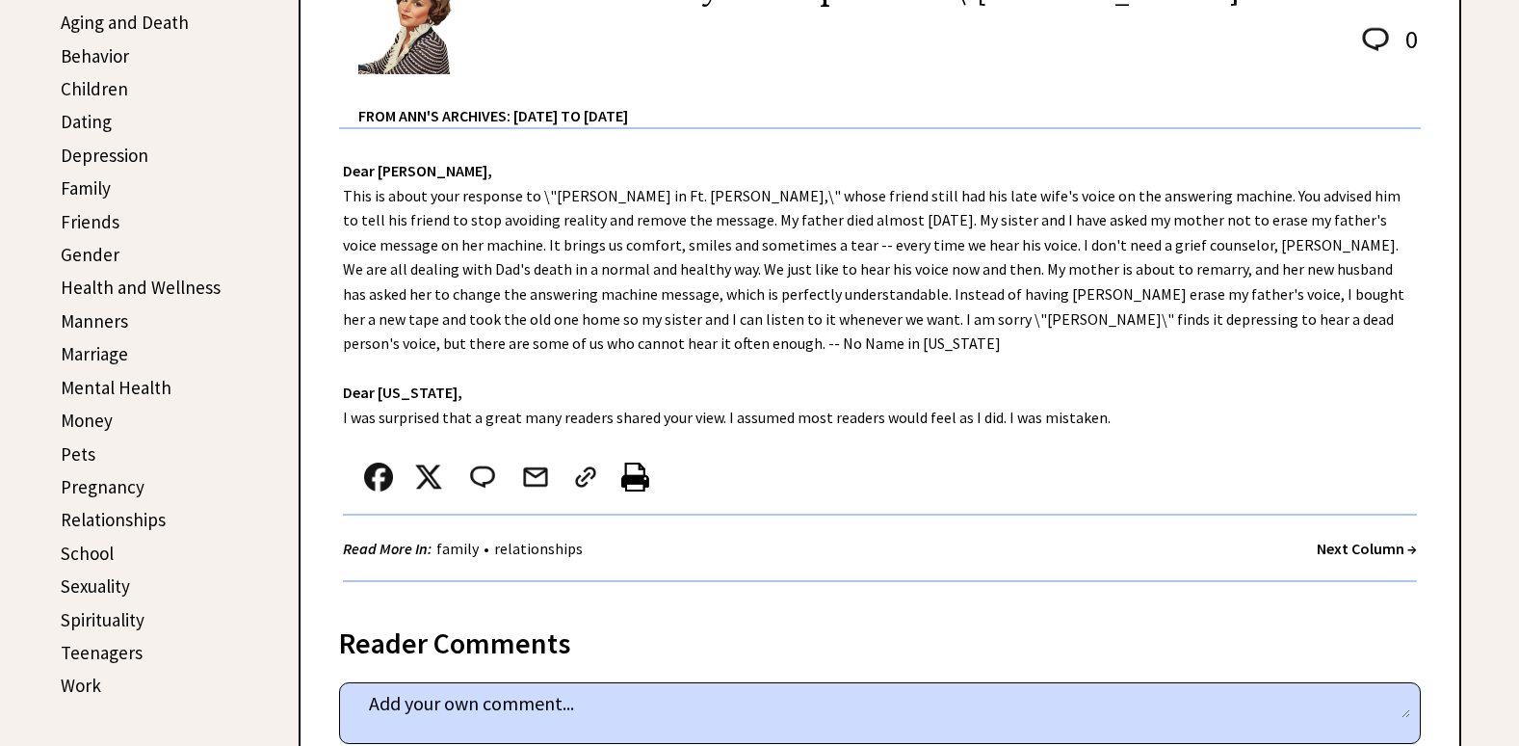
click at [1324, 547] on strong "Next Column →" at bounding box center [1367, 547] width 100 height 19
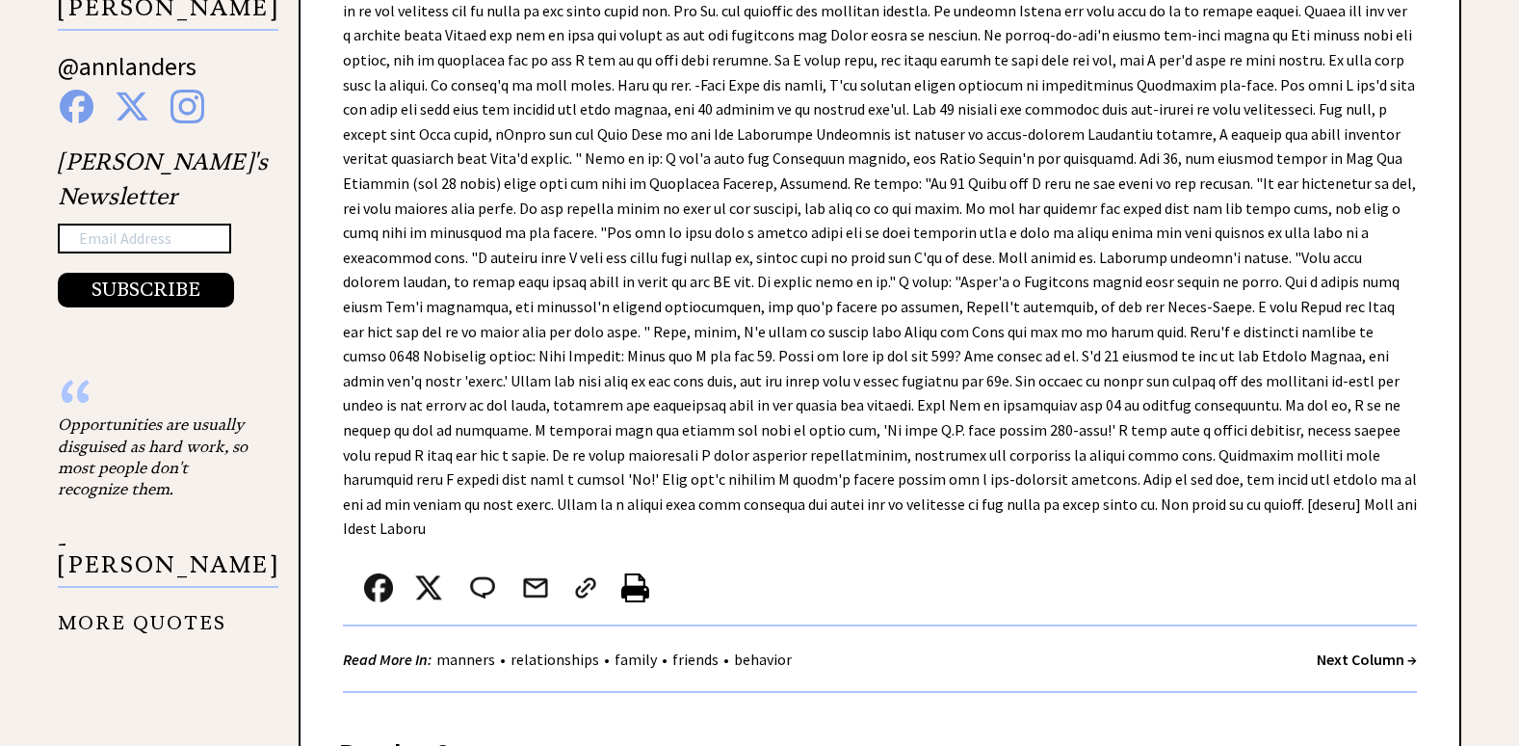
scroll to position [1445, 0]
click at [1383, 648] on strong "Next Column →" at bounding box center [1367, 657] width 100 height 19
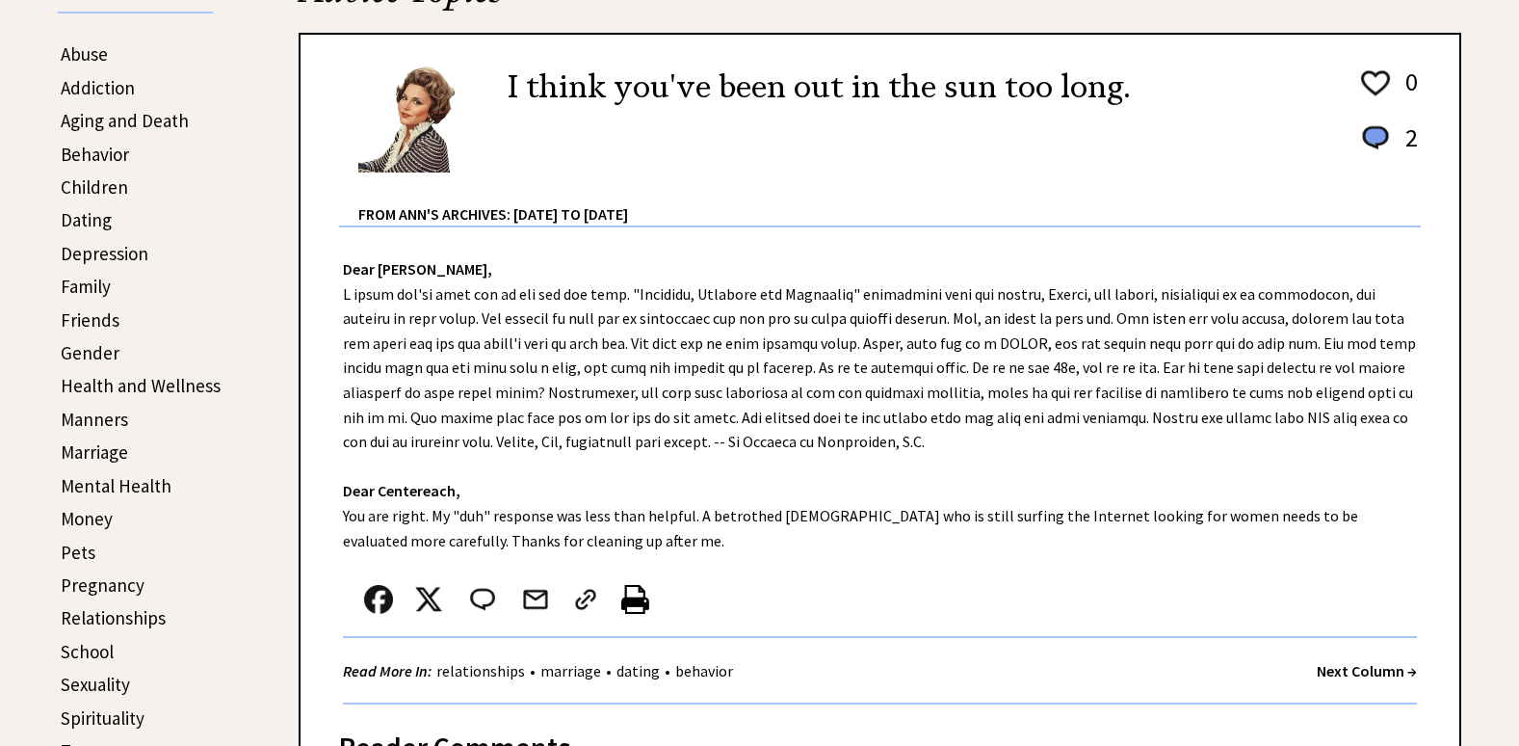
scroll to position [482, 0]
click at [1354, 669] on strong "Next Column →" at bounding box center [1367, 668] width 100 height 19
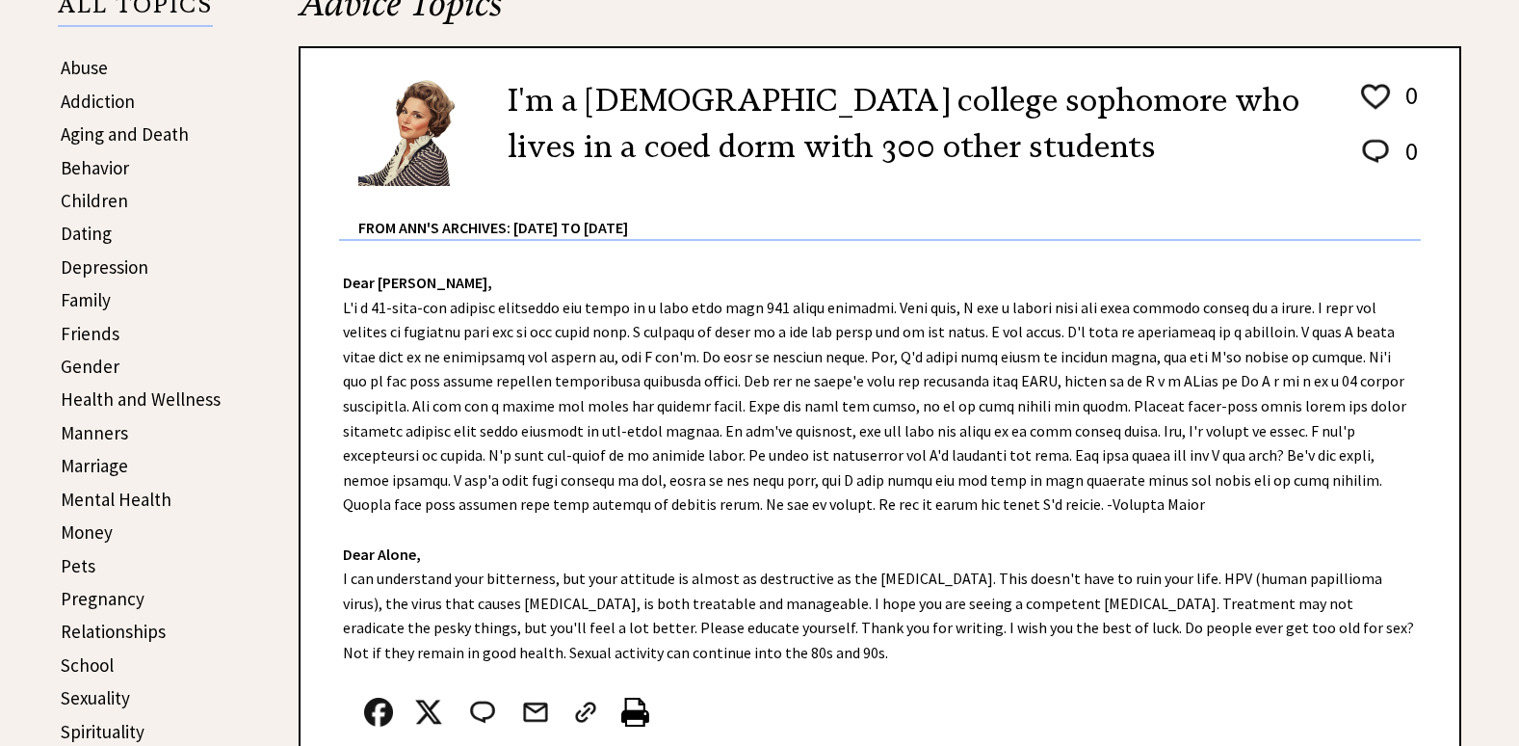
scroll to position [482, 0]
